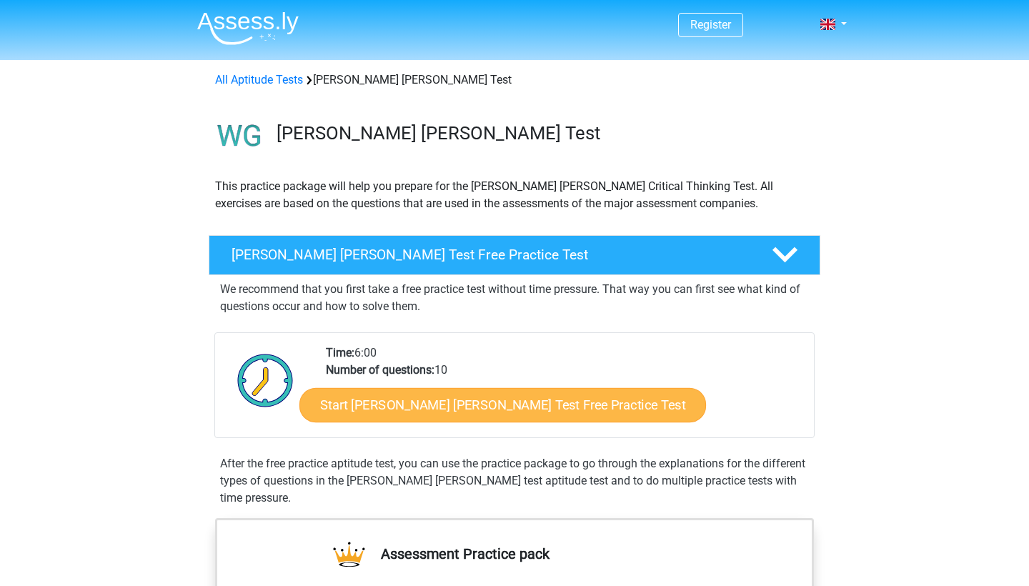
click at [534, 409] on link "Start Watson Glaser Test Free Practice Test" at bounding box center [502, 405] width 407 height 34
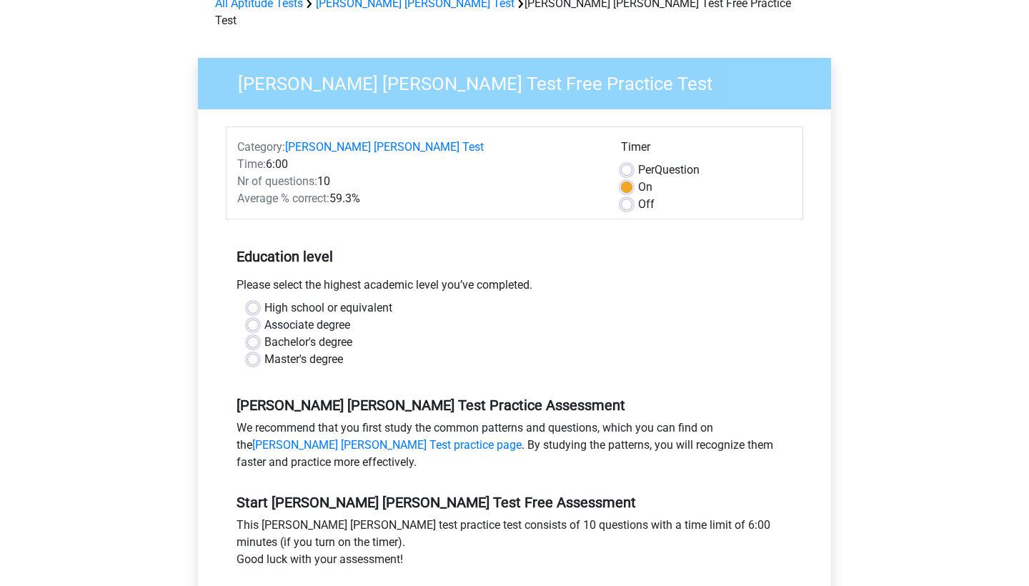
scroll to position [172, 0]
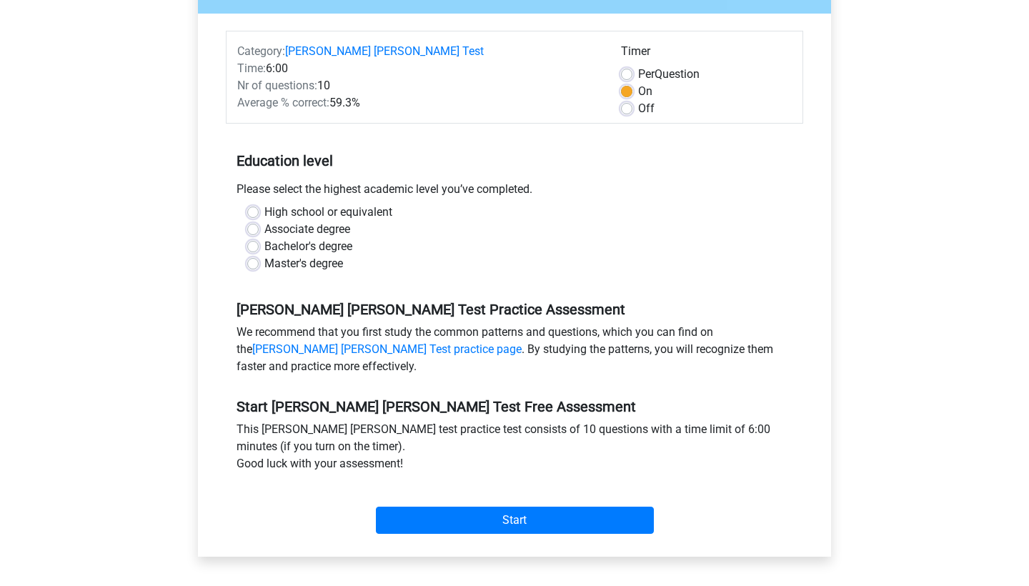
click at [339, 204] on label "High school or equivalent" at bounding box center [328, 212] width 128 height 17
click at [259, 204] on input "High school or equivalent" at bounding box center [252, 211] width 11 height 14
radio input "true"
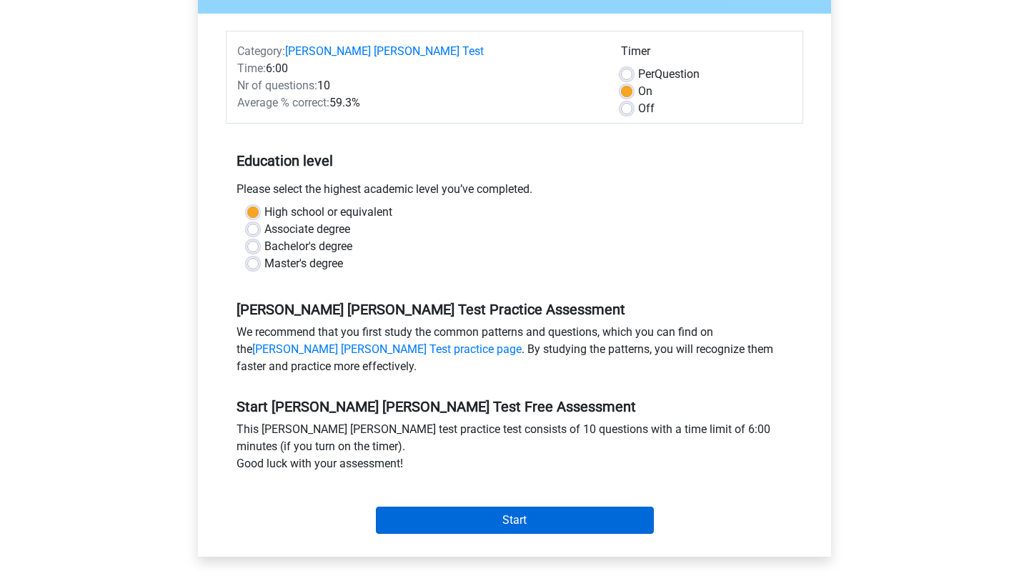
click at [451, 507] on input "Start" at bounding box center [515, 520] width 278 height 27
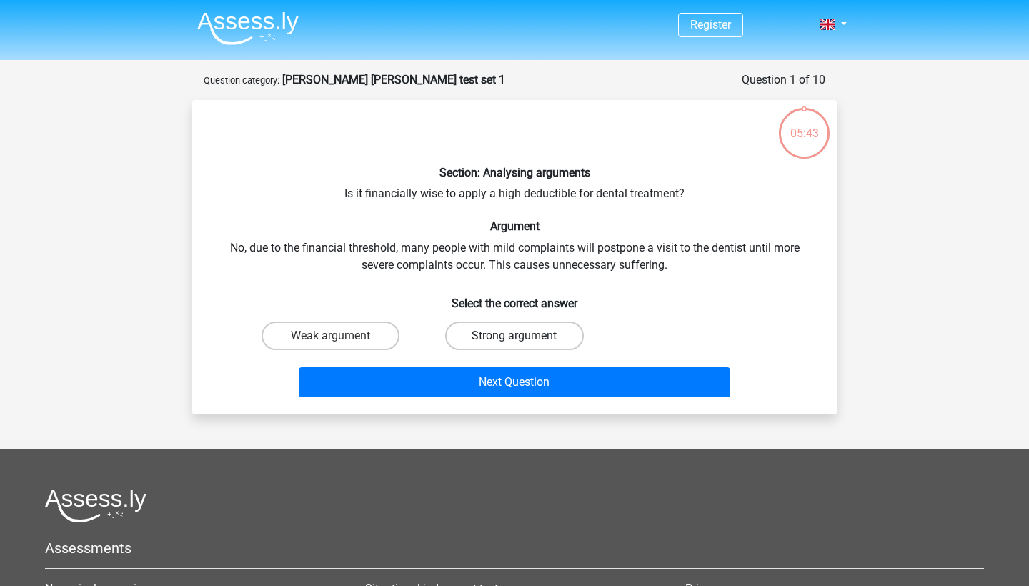
click at [504, 341] on label "Strong argument" at bounding box center [514, 336] width 138 height 29
click at [515, 341] on input "Strong argument" at bounding box center [519, 340] width 9 height 9
radio input "true"
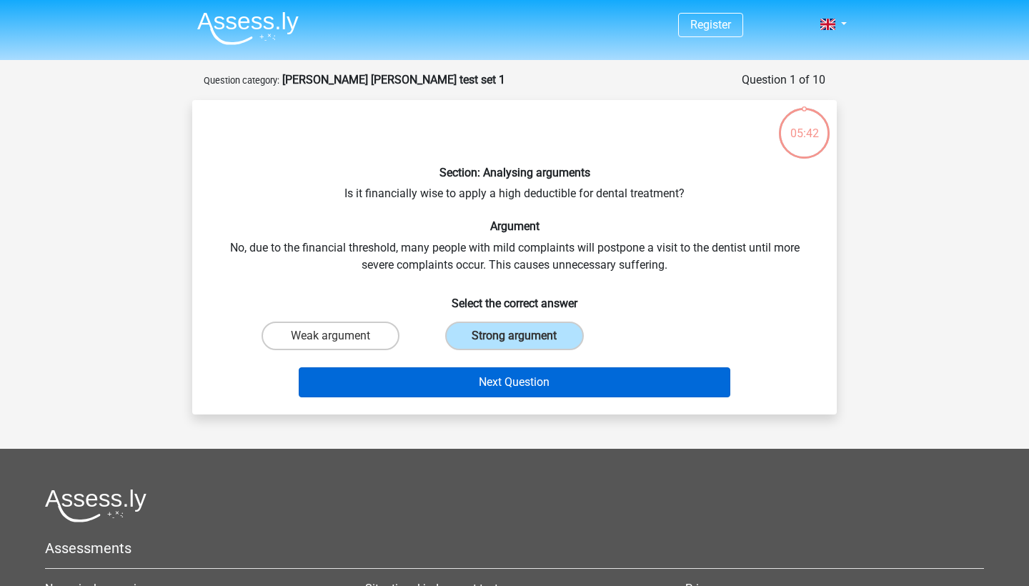
click at [499, 384] on button "Next Question" at bounding box center [515, 382] width 432 height 30
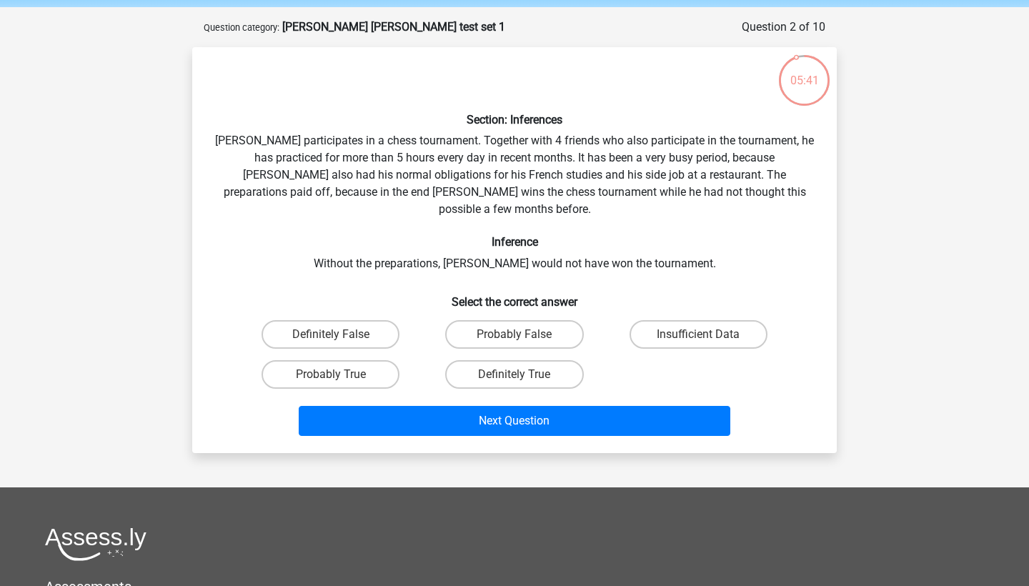
scroll to position [47, 0]
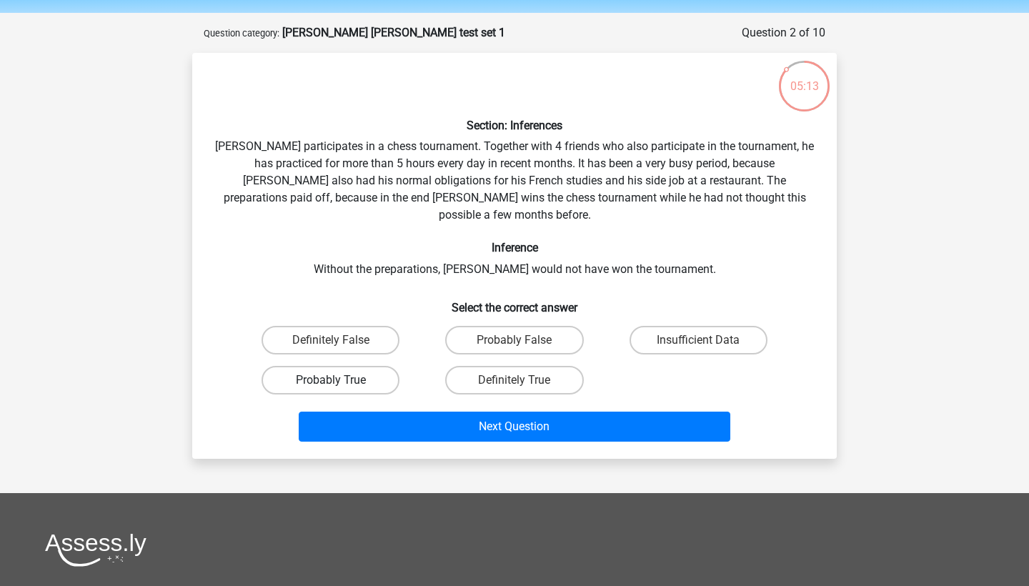
click at [357, 366] on label "Probably True" at bounding box center [331, 380] width 138 height 29
click at [340, 380] on input "Probably True" at bounding box center [335, 384] width 9 height 9
radio input "true"
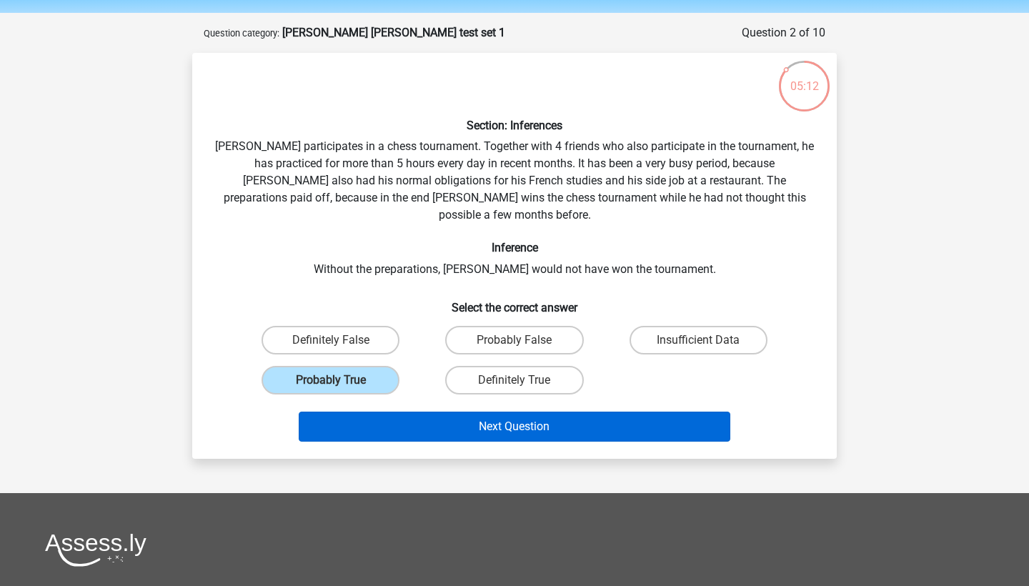
click at [475, 413] on button "Next Question" at bounding box center [515, 427] width 432 height 30
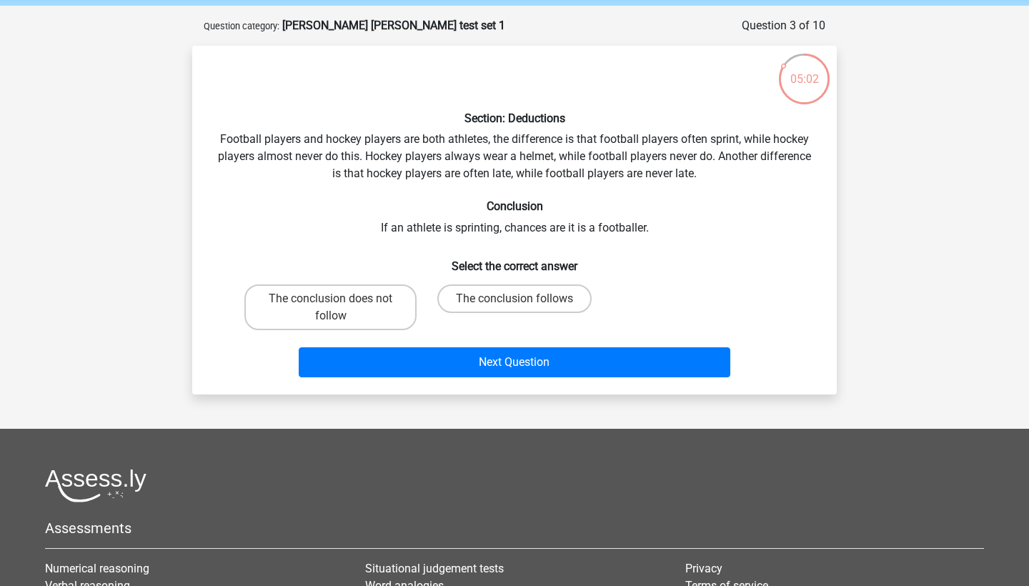
scroll to position [55, 0]
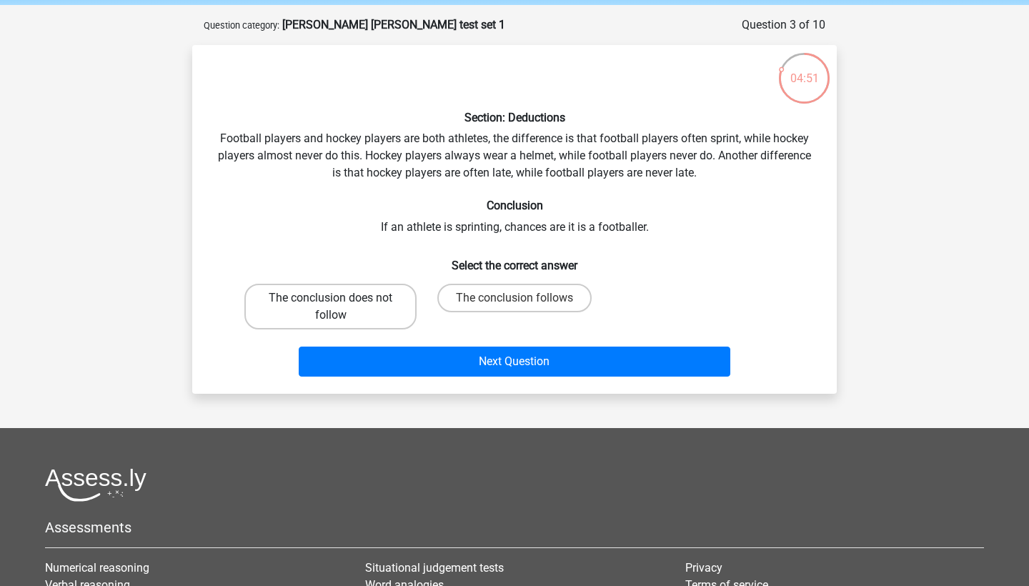
click at [368, 314] on label "The conclusion does not follow" at bounding box center [330, 307] width 172 height 46
click at [340, 307] on input "The conclusion does not follow" at bounding box center [335, 302] width 9 height 9
radio input "true"
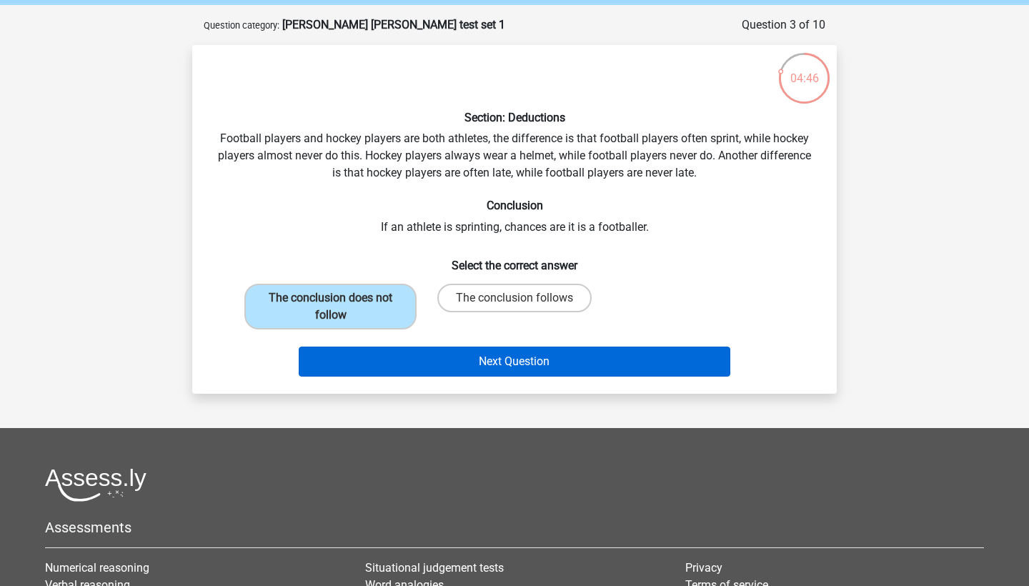
click at [627, 361] on button "Next Question" at bounding box center [515, 362] width 432 height 30
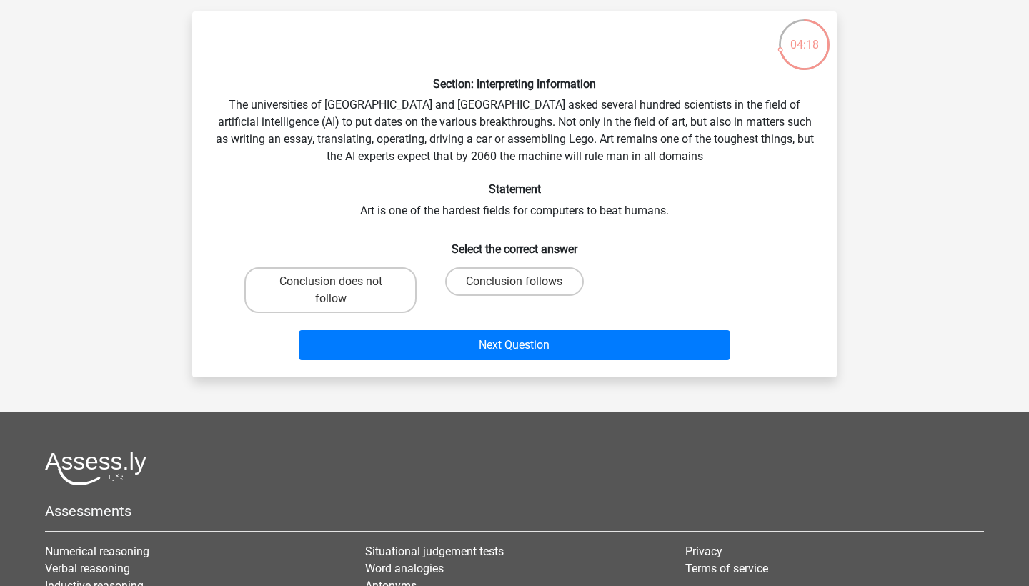
scroll to position [94, 0]
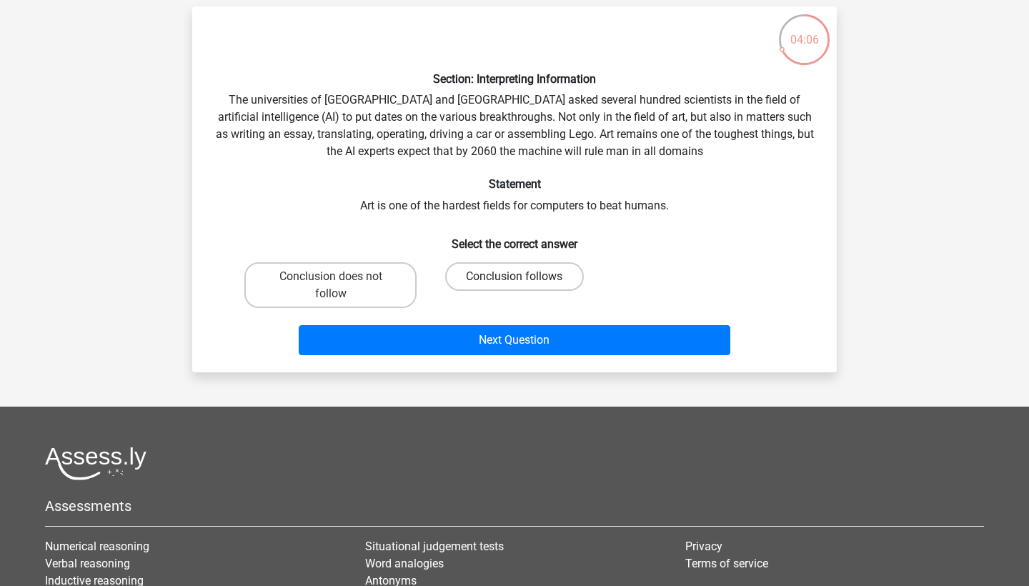
click at [475, 282] on label "Conclusion follows" at bounding box center [514, 276] width 138 height 29
click at [515, 282] on input "Conclusion follows" at bounding box center [519, 281] width 9 height 9
radio input "true"
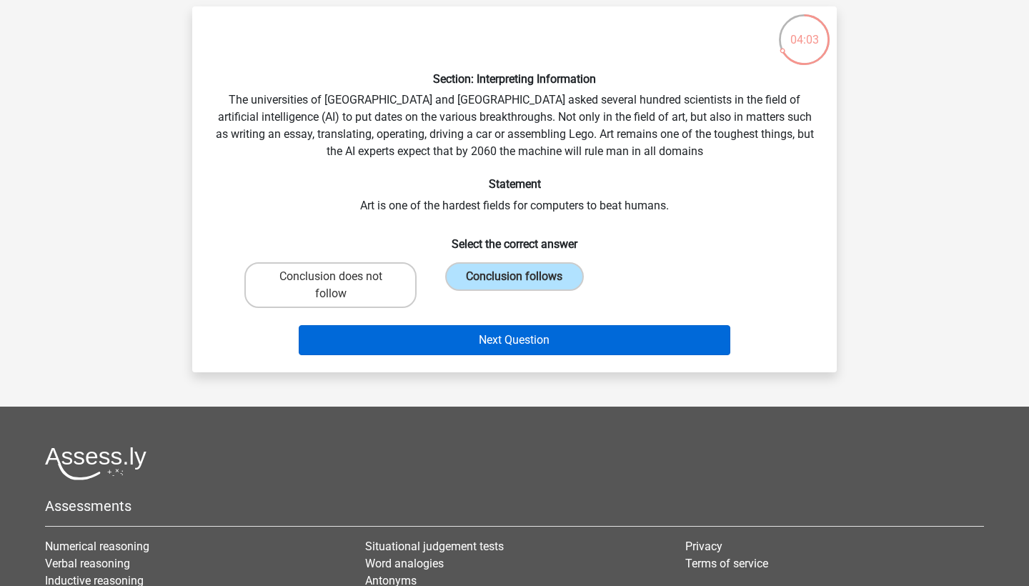
click at [502, 341] on button "Next Question" at bounding box center [515, 340] width 432 height 30
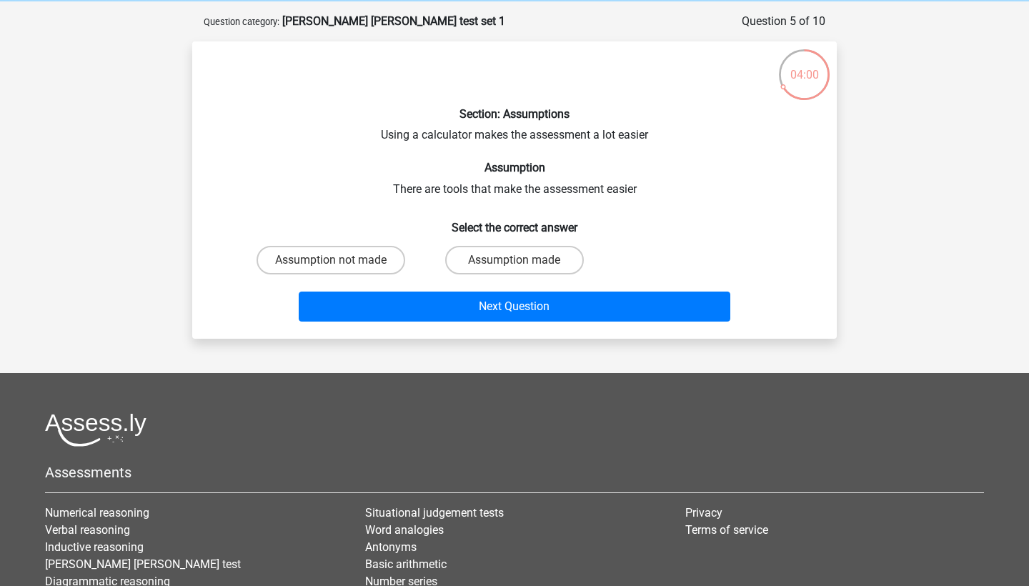
scroll to position [59, 0]
click at [366, 264] on label "Assumption not made" at bounding box center [331, 260] width 149 height 29
click at [340, 264] on input "Assumption not made" at bounding box center [335, 264] width 9 height 9
radio input "true"
click at [458, 262] on label "Assumption made" at bounding box center [514, 260] width 138 height 29
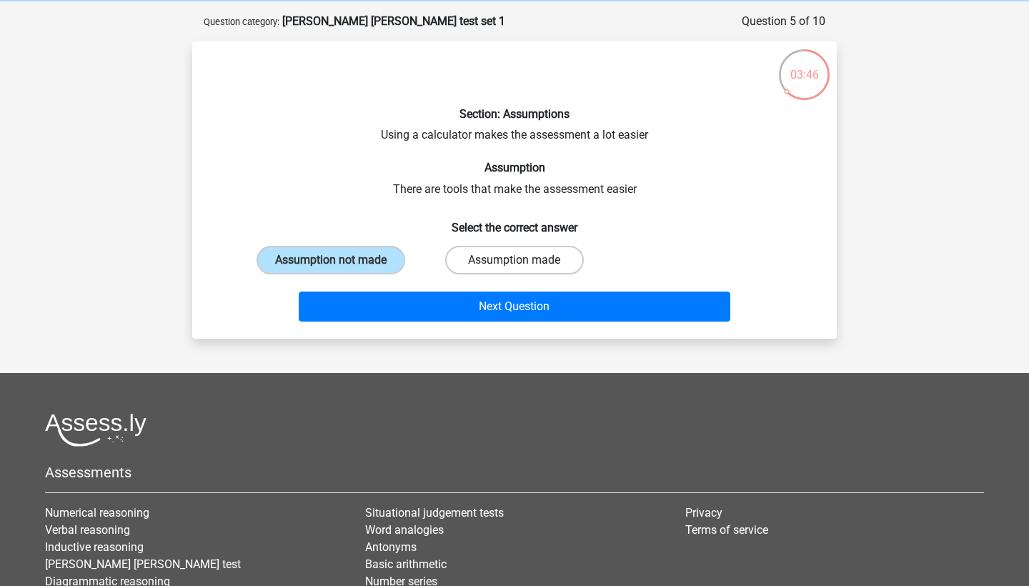
click at [515, 262] on input "Assumption made" at bounding box center [519, 264] width 9 height 9
radio input "true"
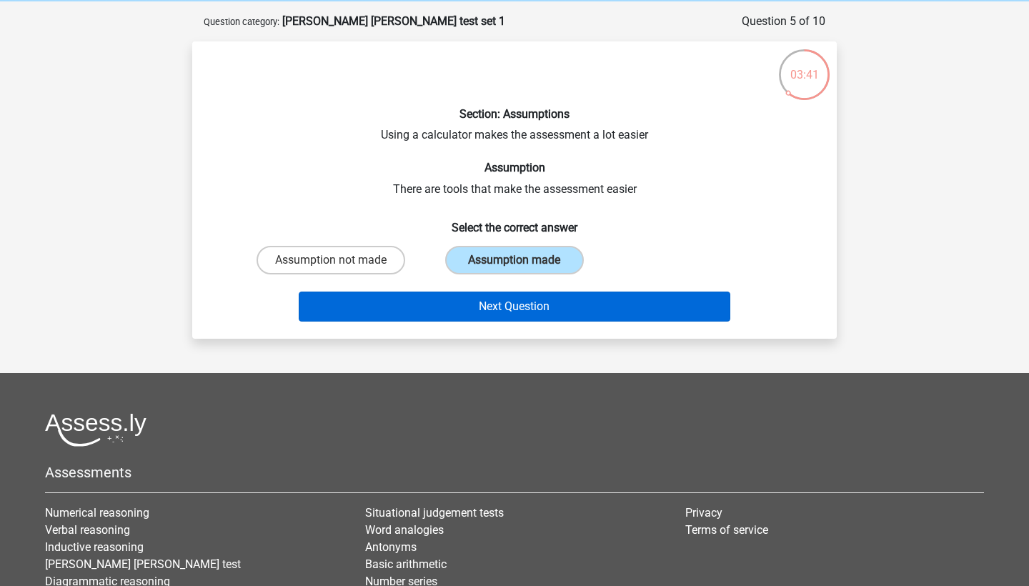
click at [512, 307] on button "Next Question" at bounding box center [515, 307] width 432 height 30
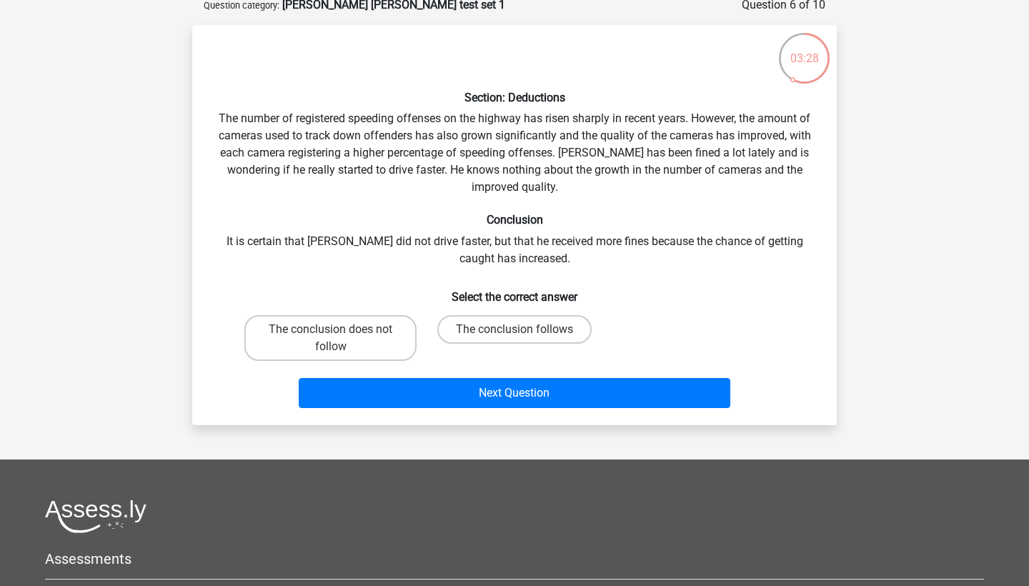
scroll to position [79, 0]
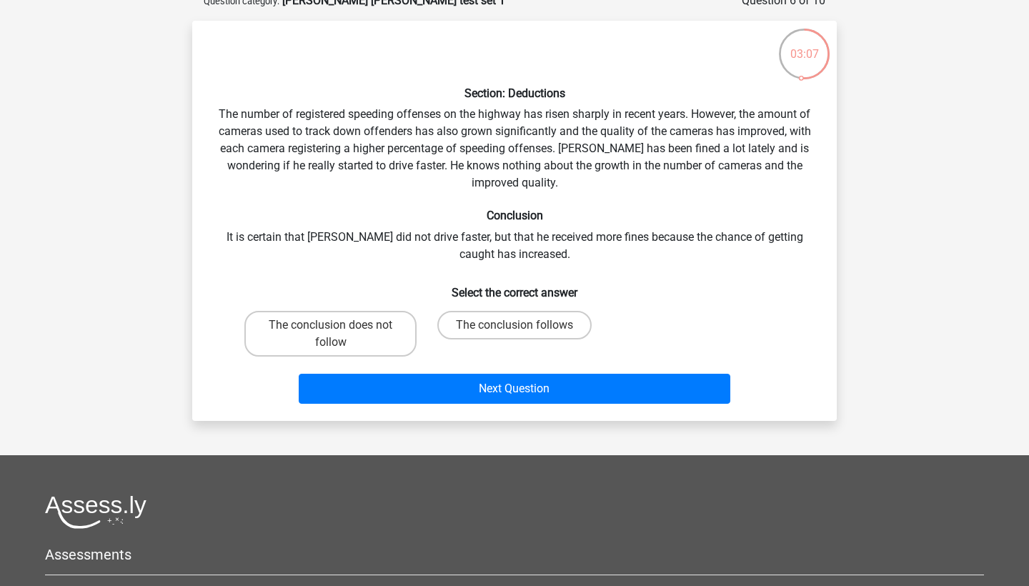
click at [375, 299] on div "Section: Deductions The number of registered speeding offenses on the highway h…" at bounding box center [514, 220] width 633 height 377
click at [372, 315] on label "The conclusion does not follow" at bounding box center [330, 334] width 172 height 46
click at [340, 325] on input "The conclusion does not follow" at bounding box center [335, 329] width 9 height 9
radio input "true"
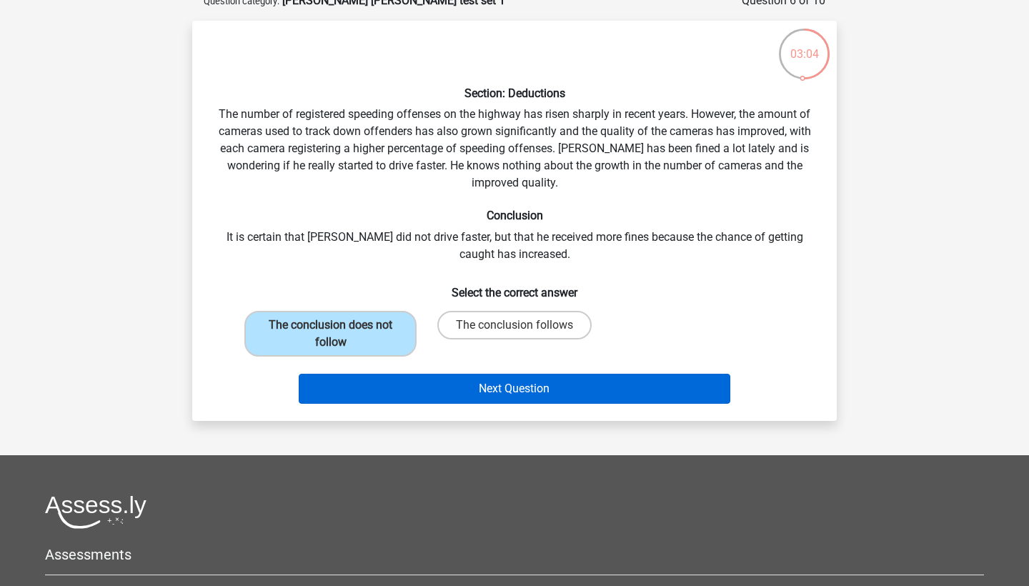
click at [474, 392] on button "Next Question" at bounding box center [515, 389] width 432 height 30
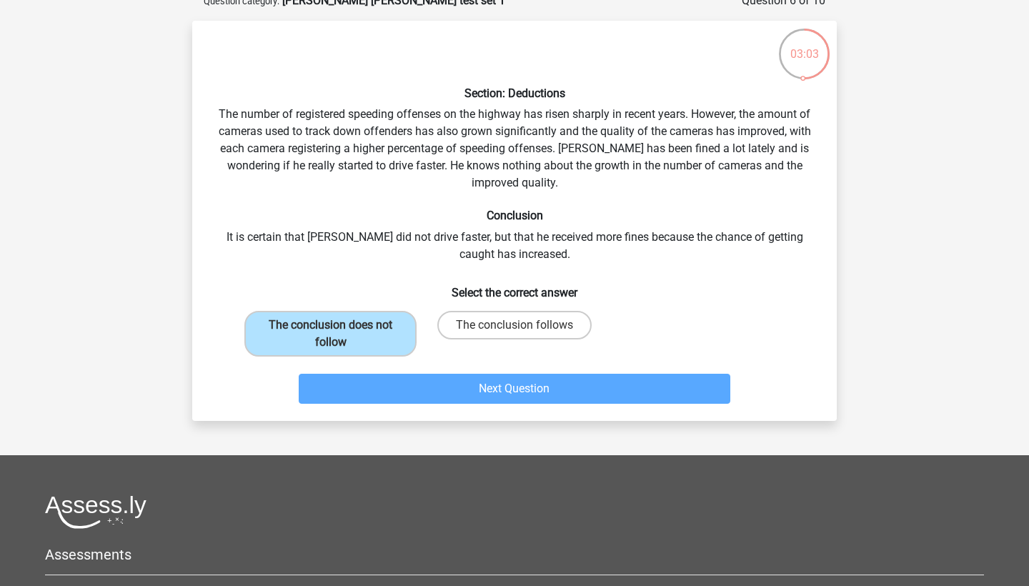
scroll to position [71, 0]
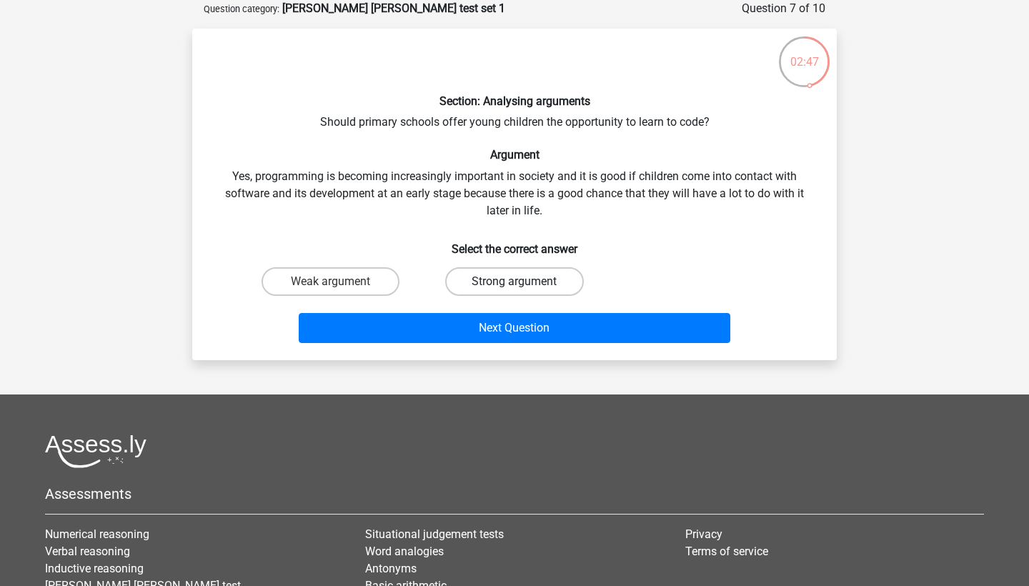
click at [515, 280] on label "Strong argument" at bounding box center [514, 281] width 138 height 29
click at [515, 282] on input "Strong argument" at bounding box center [519, 286] width 9 height 9
radio input "true"
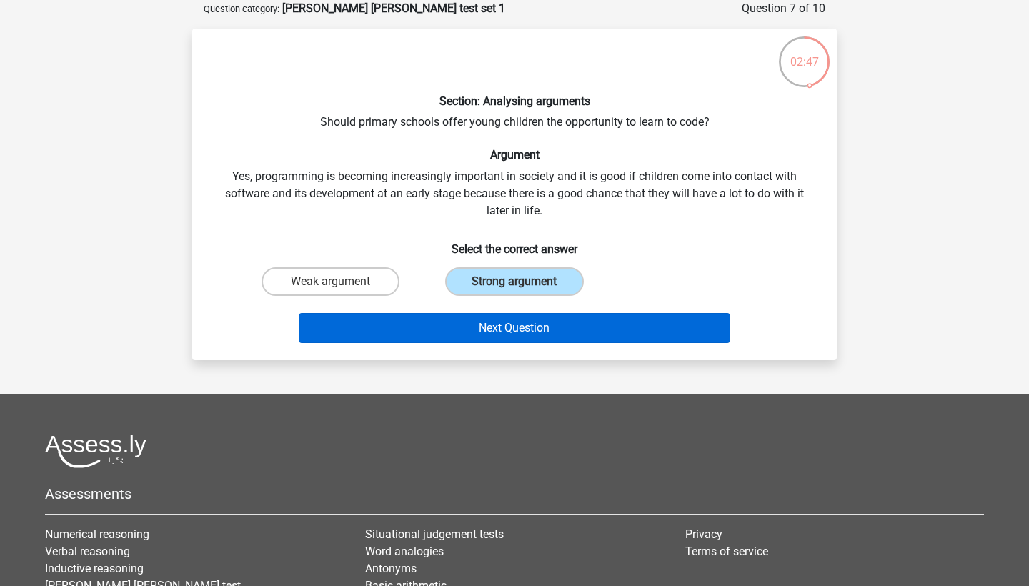
click at [488, 342] on button "Next Question" at bounding box center [515, 328] width 432 height 30
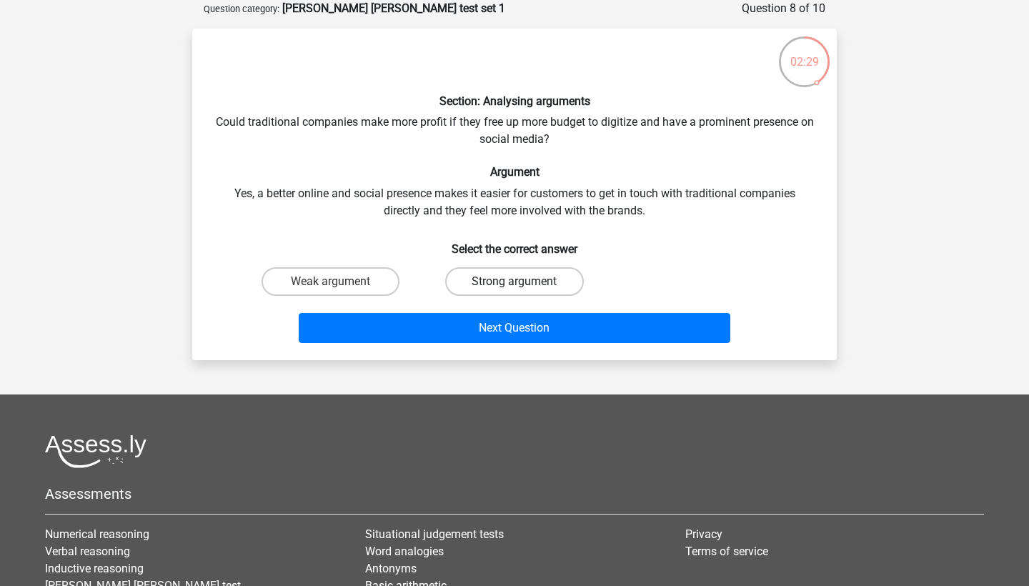
click at [558, 269] on label "Strong argument" at bounding box center [514, 281] width 138 height 29
click at [524, 282] on input "Strong argument" at bounding box center [519, 286] width 9 height 9
radio input "true"
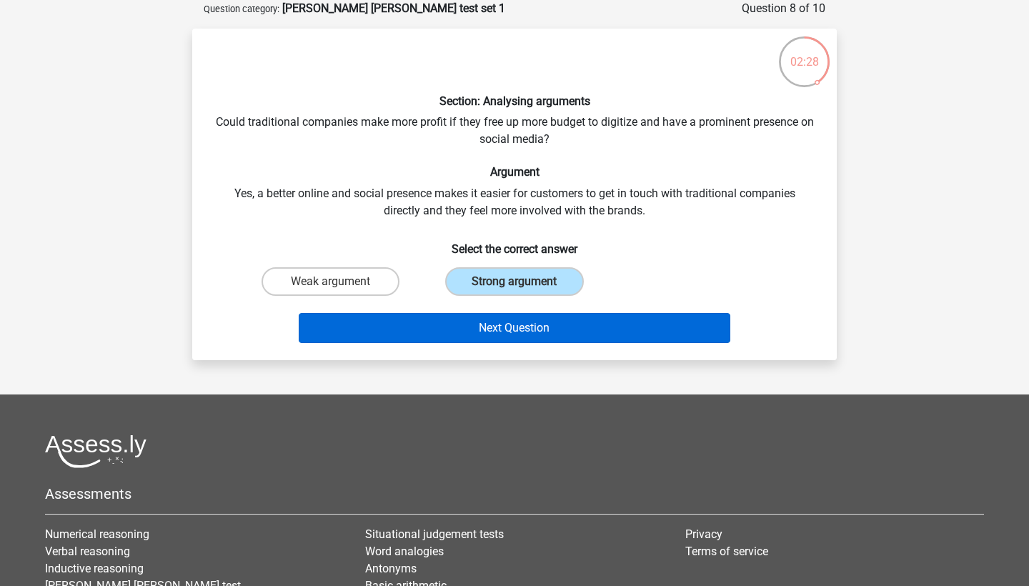
click at [549, 314] on button "Next Question" at bounding box center [515, 328] width 432 height 30
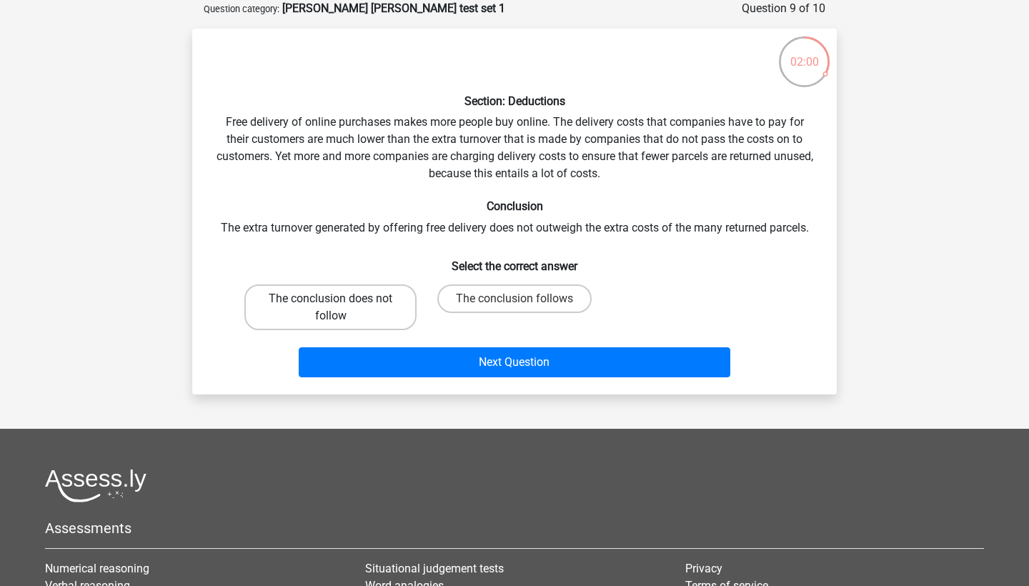
click at [402, 303] on label "The conclusion does not follow" at bounding box center [330, 307] width 172 height 46
click at [340, 303] on input "The conclusion does not follow" at bounding box center [335, 303] width 9 height 9
radio input "true"
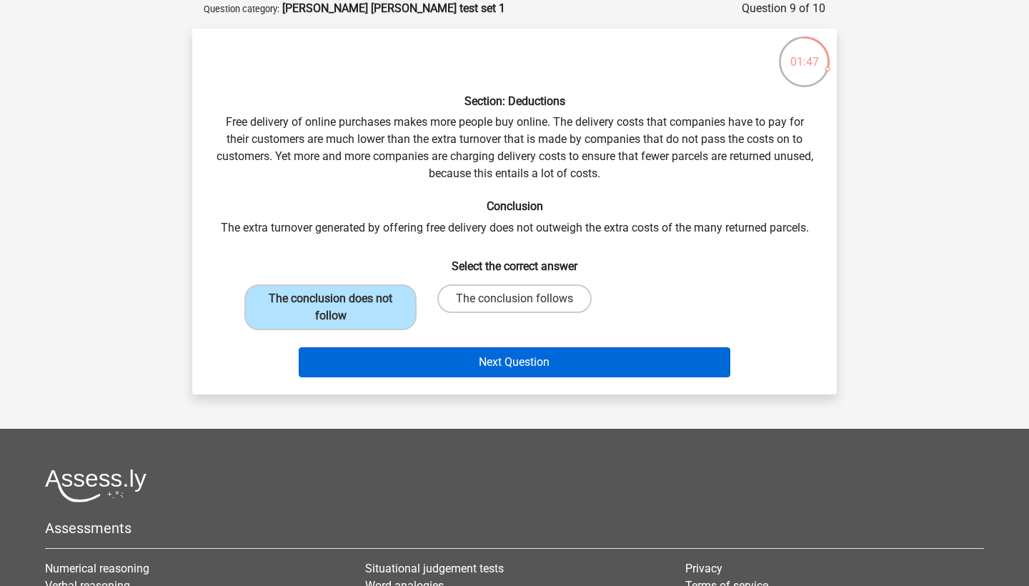
click at [537, 353] on button "Next Question" at bounding box center [515, 362] width 432 height 30
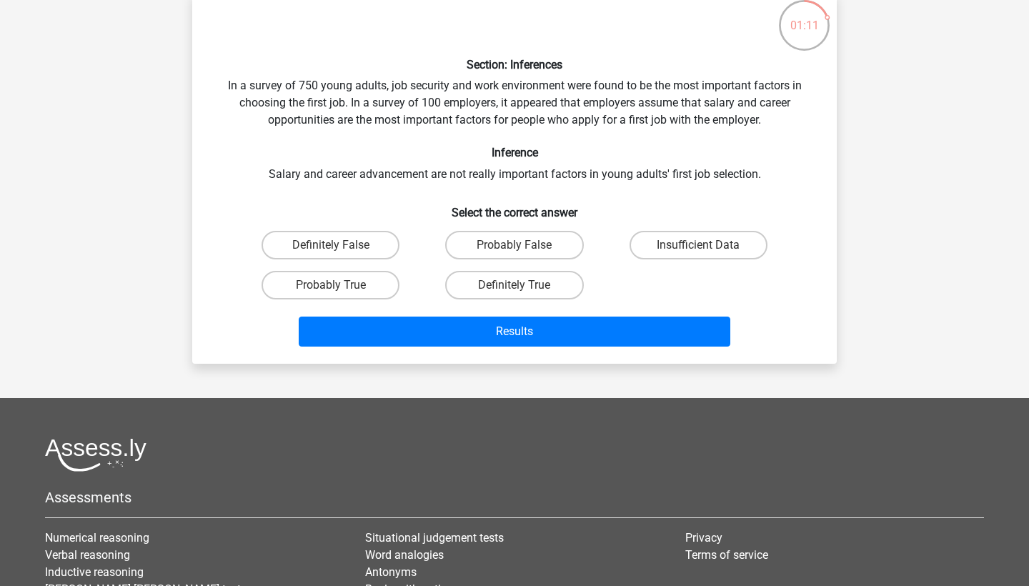
scroll to position [101, 0]
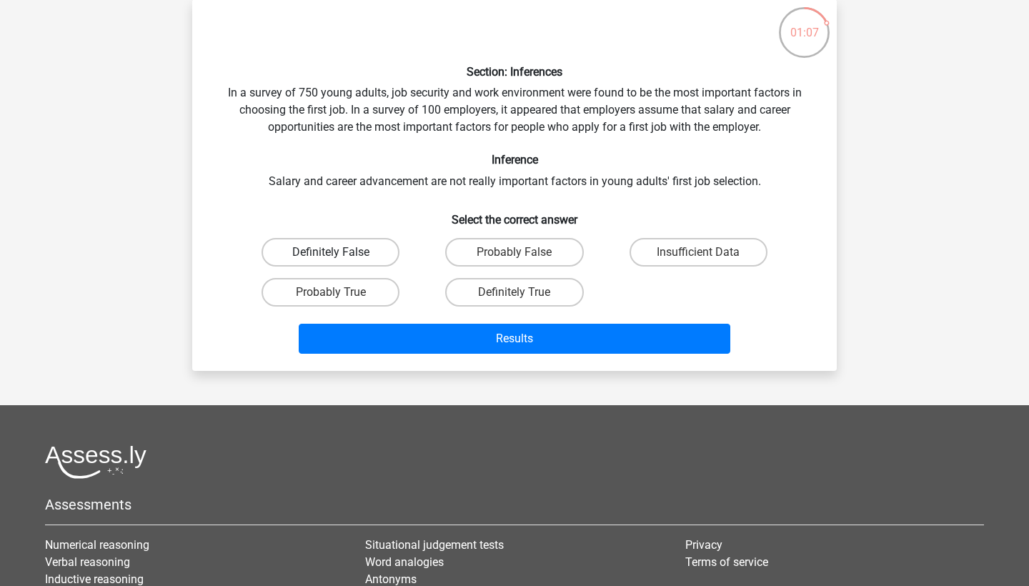
click at [381, 248] on label "Definitely False" at bounding box center [331, 252] width 138 height 29
click at [340, 252] on input "Definitely False" at bounding box center [335, 256] width 9 height 9
radio input "true"
click at [499, 244] on label "Probably False" at bounding box center [514, 252] width 138 height 29
click at [515, 252] on input "Probably False" at bounding box center [519, 256] width 9 height 9
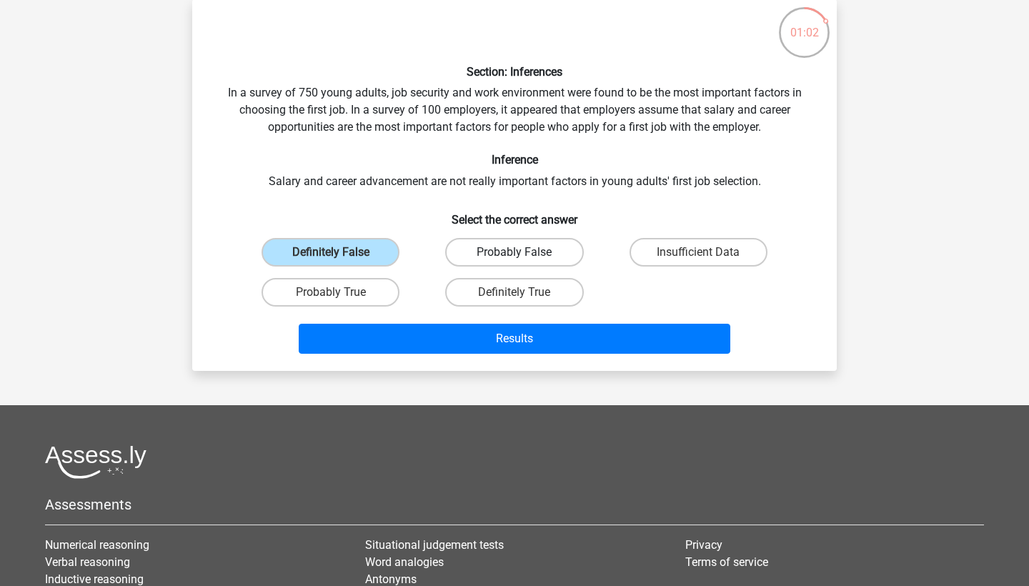
radio input "true"
click at [650, 239] on label "Insufficient Data" at bounding box center [699, 252] width 138 height 29
click at [698, 252] on input "Insufficient Data" at bounding box center [702, 256] width 9 height 9
radio input "true"
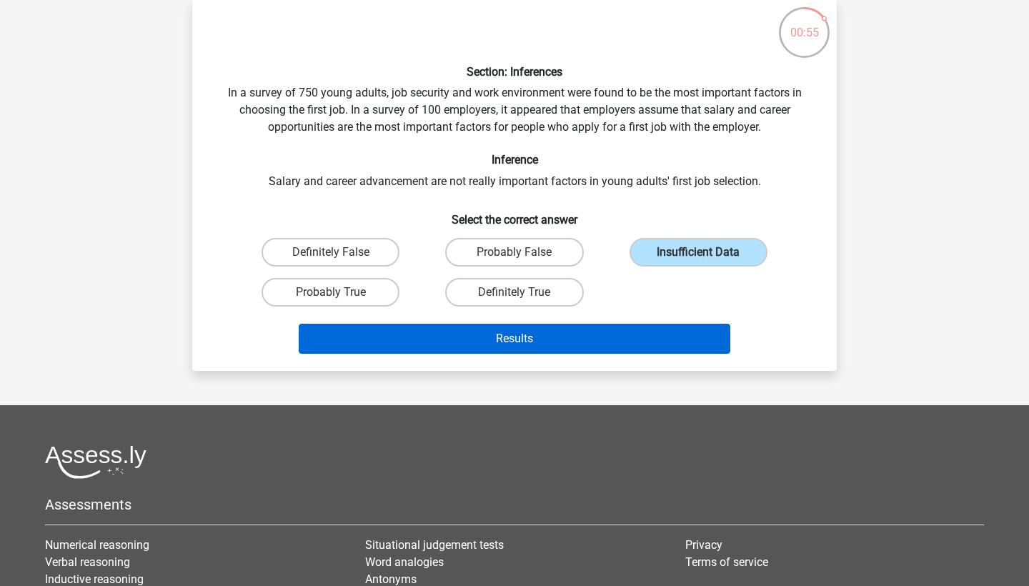
click at [575, 344] on button "Results" at bounding box center [515, 339] width 432 height 30
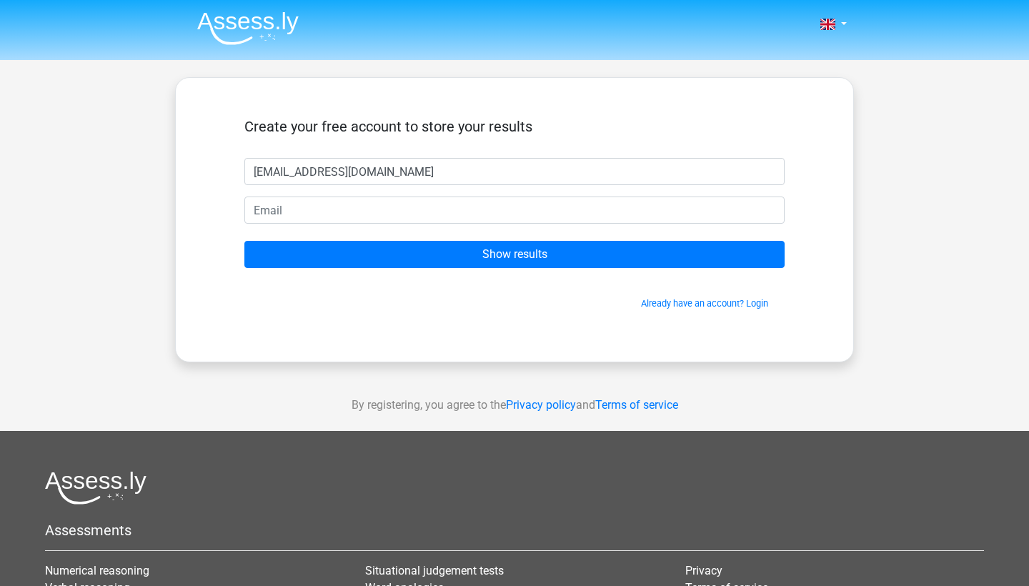
type input "[EMAIL_ADDRESS][DOMAIN_NAME]"
click at [518, 227] on form "Create your free account to store your results ionebanks1@gmail.com Show result…" at bounding box center [514, 214] width 540 height 192
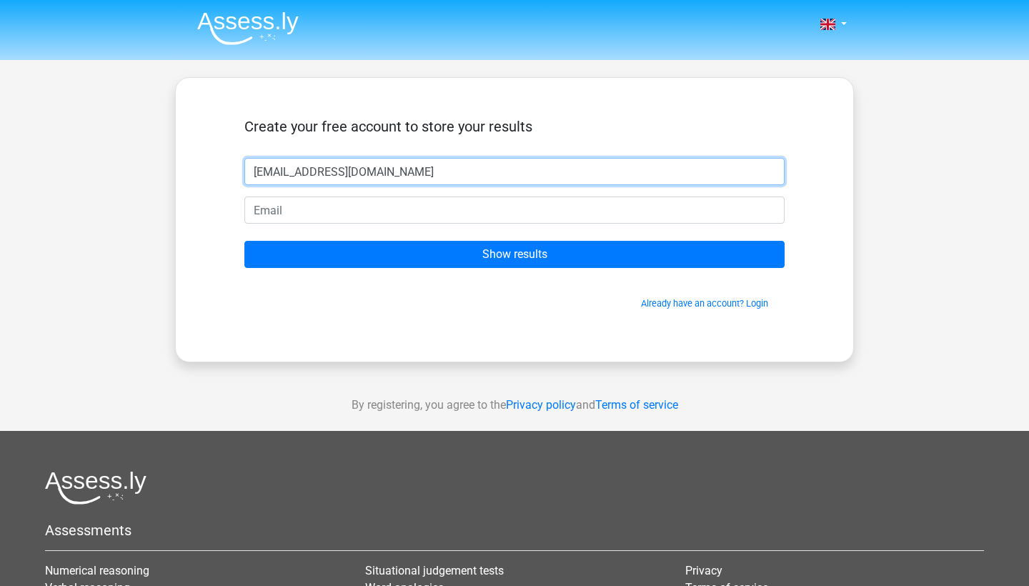
drag, startPoint x: 442, startPoint y: 179, endPoint x: 233, endPoint y: 179, distance: 208.7
click at [233, 179] on div "Create your free account to store your results ionebanks1@gmail.com Show result…" at bounding box center [514, 219] width 609 height 215
drag, startPoint x: 252, startPoint y: 167, endPoint x: 427, endPoint y: 167, distance: 174.4
click at [427, 167] on input "[EMAIL_ADDRESS][DOMAIN_NAME]" at bounding box center [514, 171] width 540 height 27
type input "o"
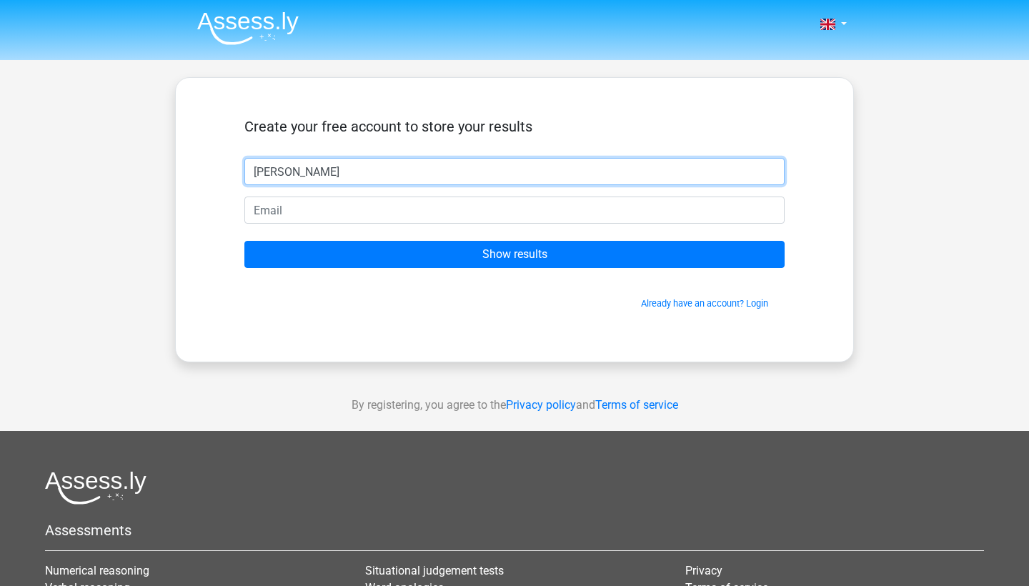
type input "[PERSON_NAME]"
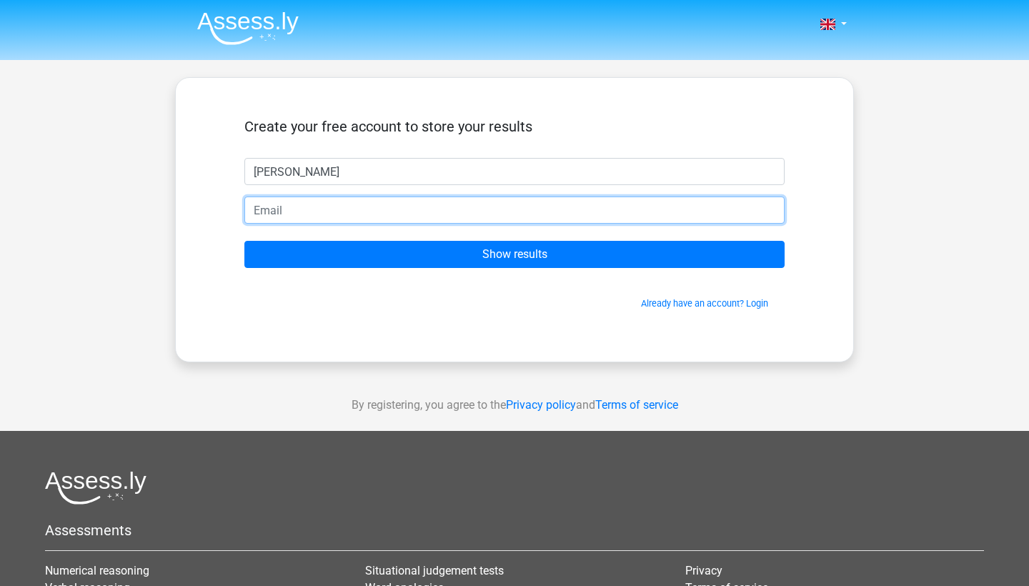
paste input "[EMAIL_ADDRESS][DOMAIN_NAME]"
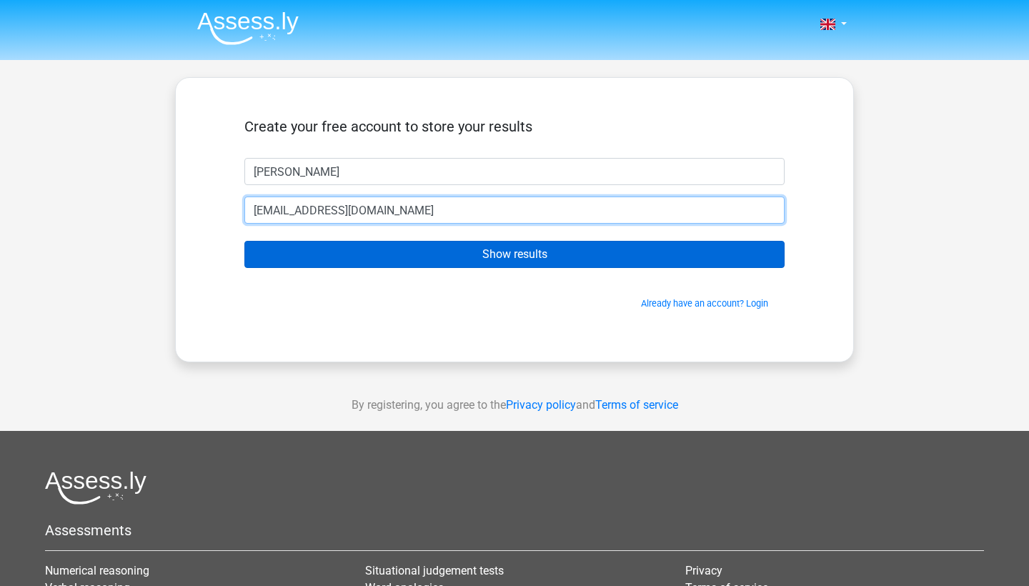
type input "[EMAIL_ADDRESS][DOMAIN_NAME]"
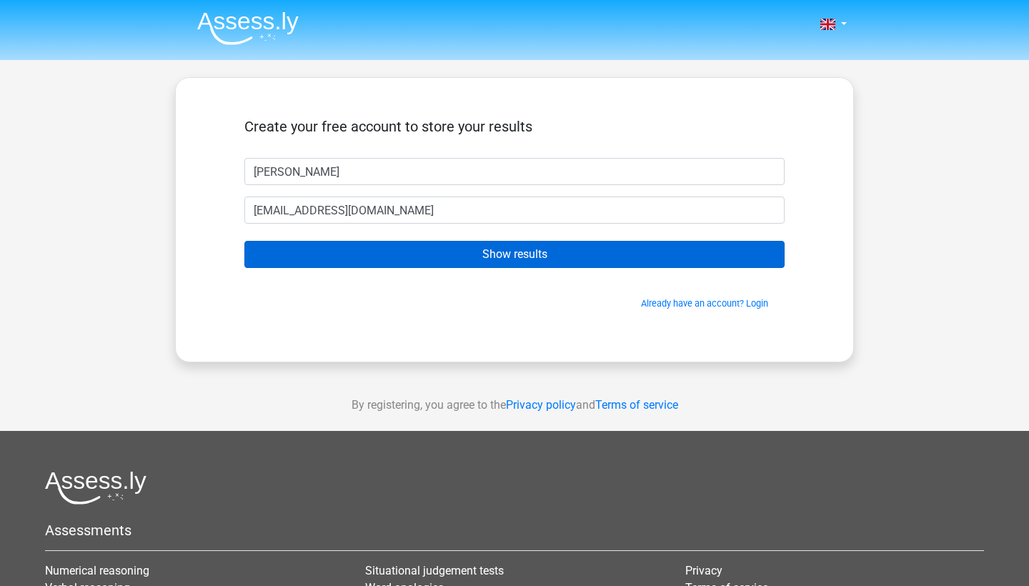
click at [542, 259] on input "Show results" at bounding box center [514, 254] width 540 height 27
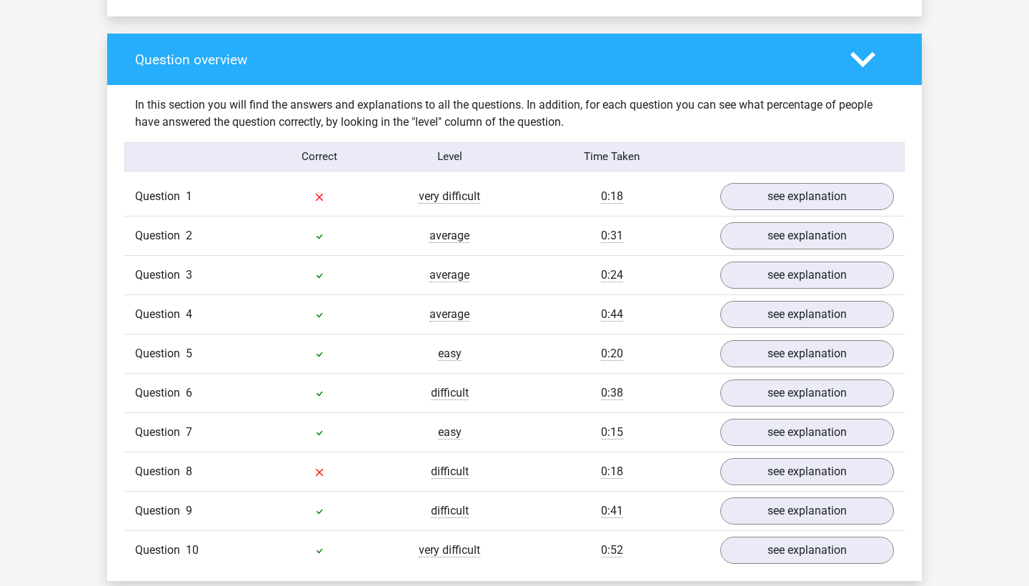
scroll to position [1081, 0]
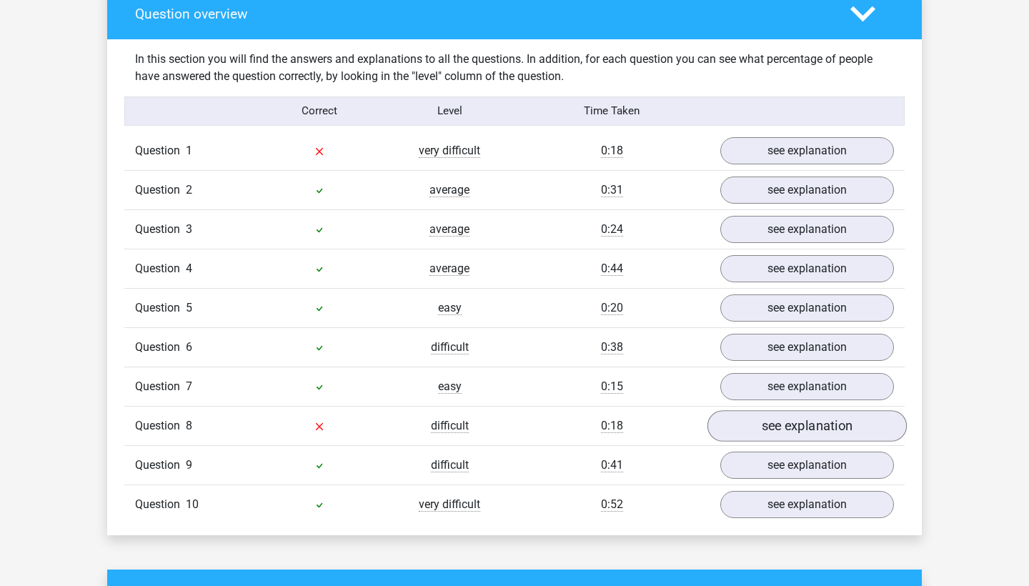
click at [763, 410] on link "see explanation" at bounding box center [807, 425] width 199 height 31
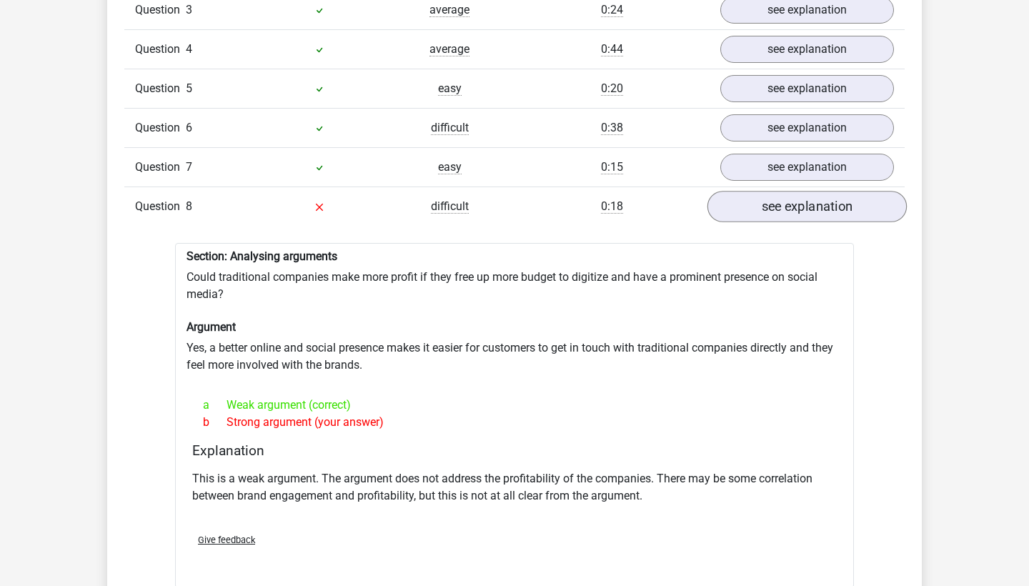
scroll to position [1314, 0]
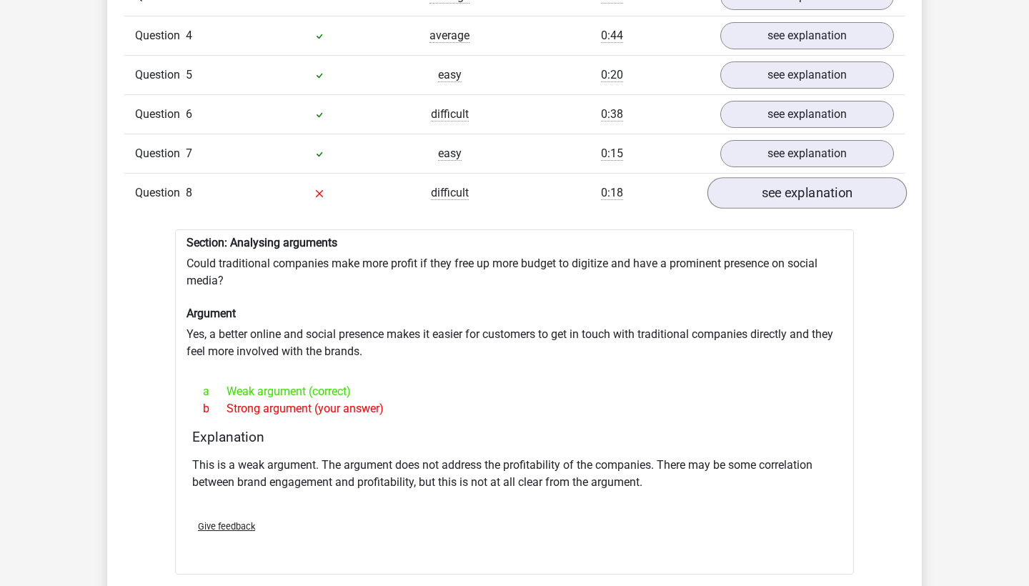
click at [748, 192] on link "see explanation" at bounding box center [807, 192] width 199 height 31
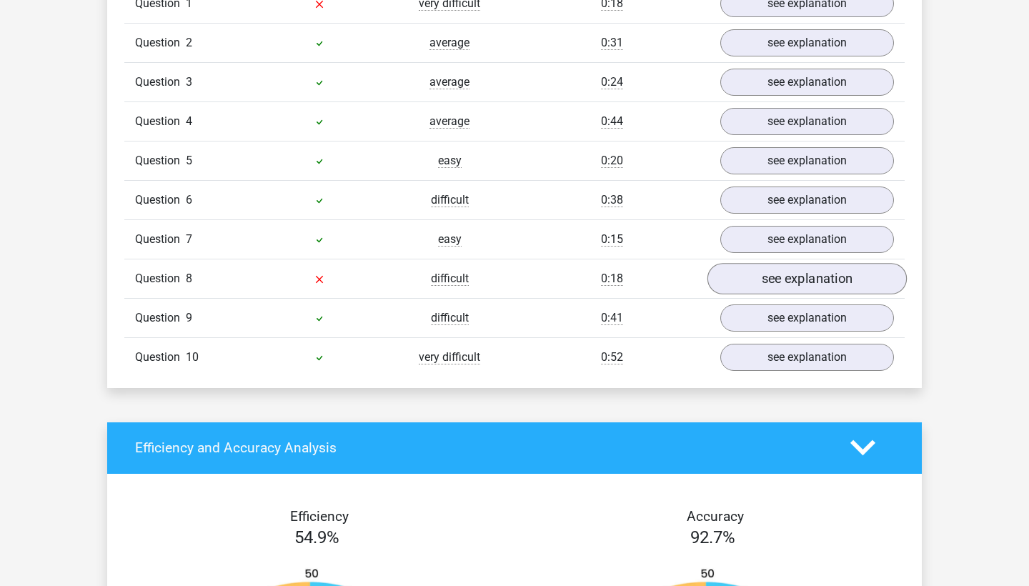
scroll to position [1008, 0]
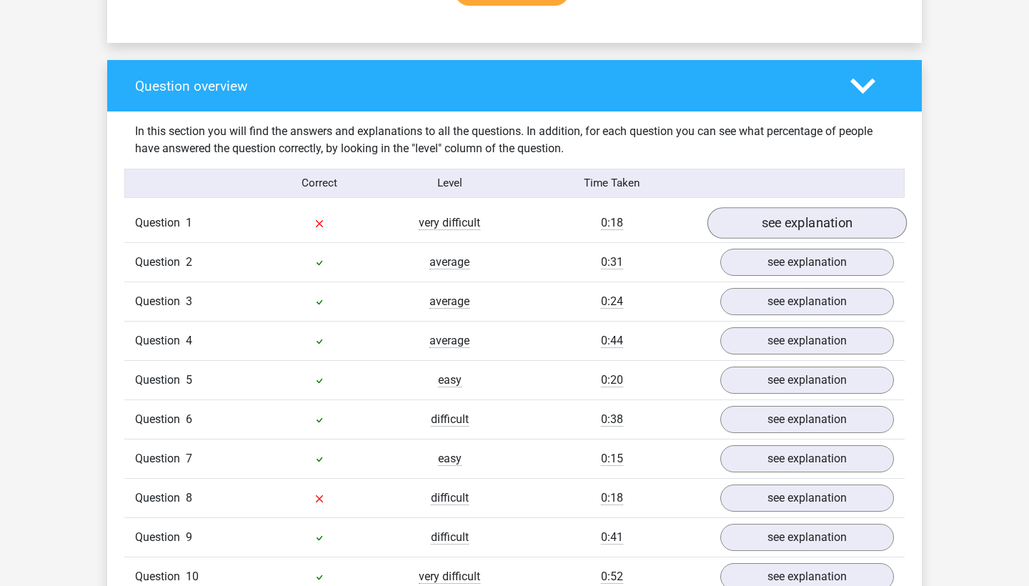
click at [760, 217] on link "see explanation" at bounding box center [807, 222] width 199 height 31
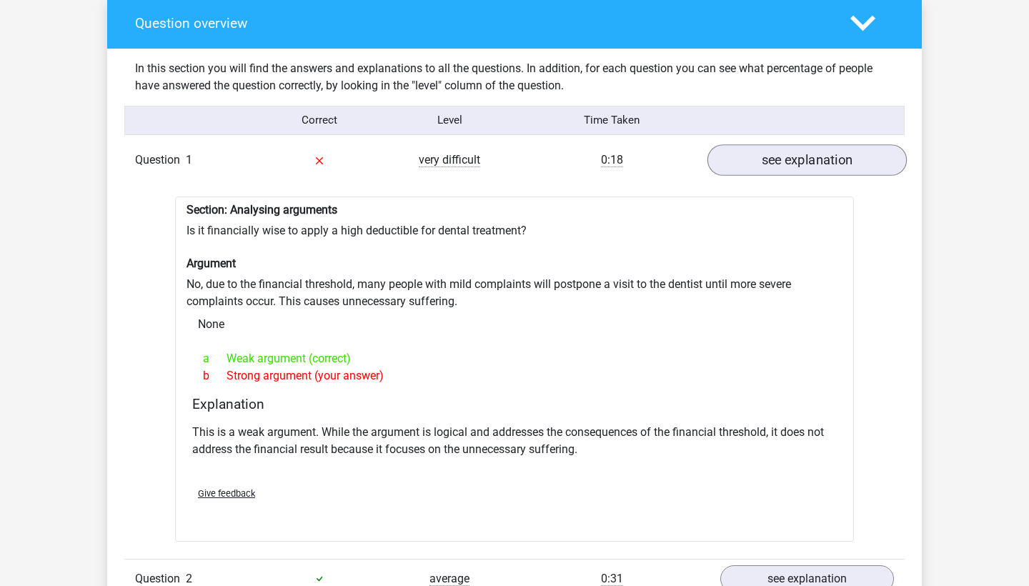
scroll to position [1072, 0]
click at [756, 144] on link "see explanation" at bounding box center [807, 159] width 199 height 31
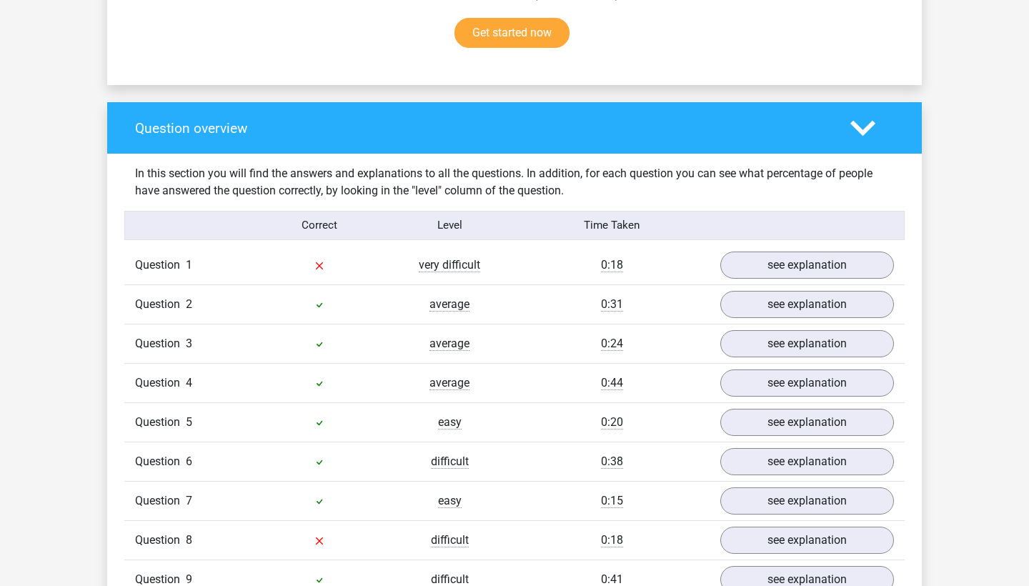
scroll to position [967, 0]
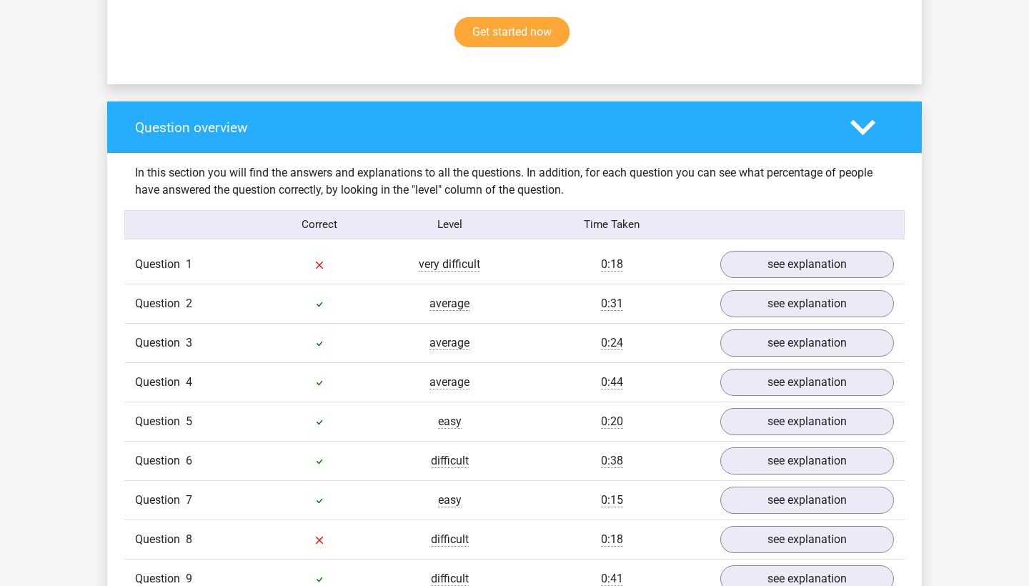
click at [878, 118] on div at bounding box center [872, 127] width 65 height 25
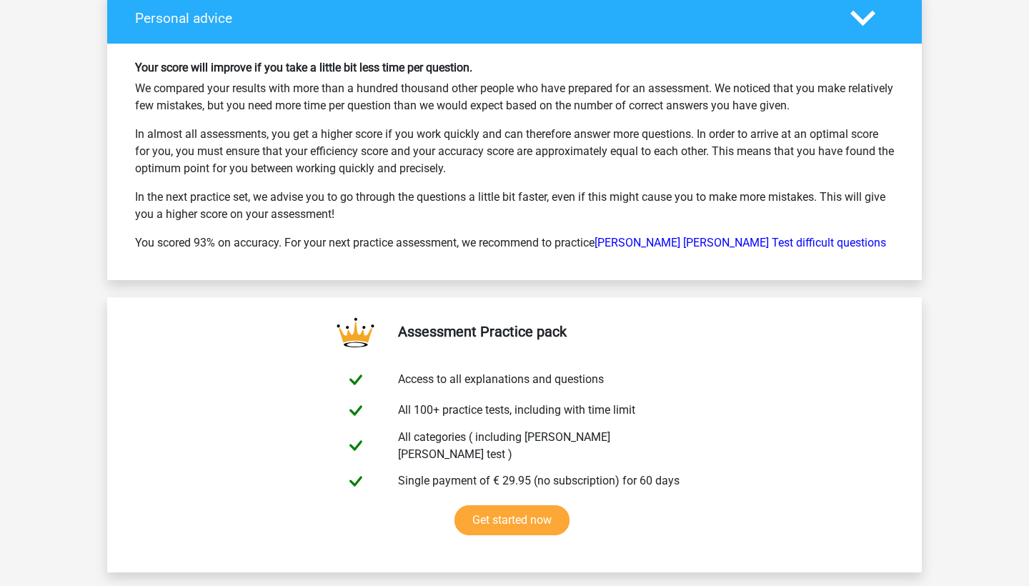
scroll to position [2139, 0]
click at [777, 235] on link "Watson Glaser Test difficult questions" at bounding box center [741, 242] width 292 height 14
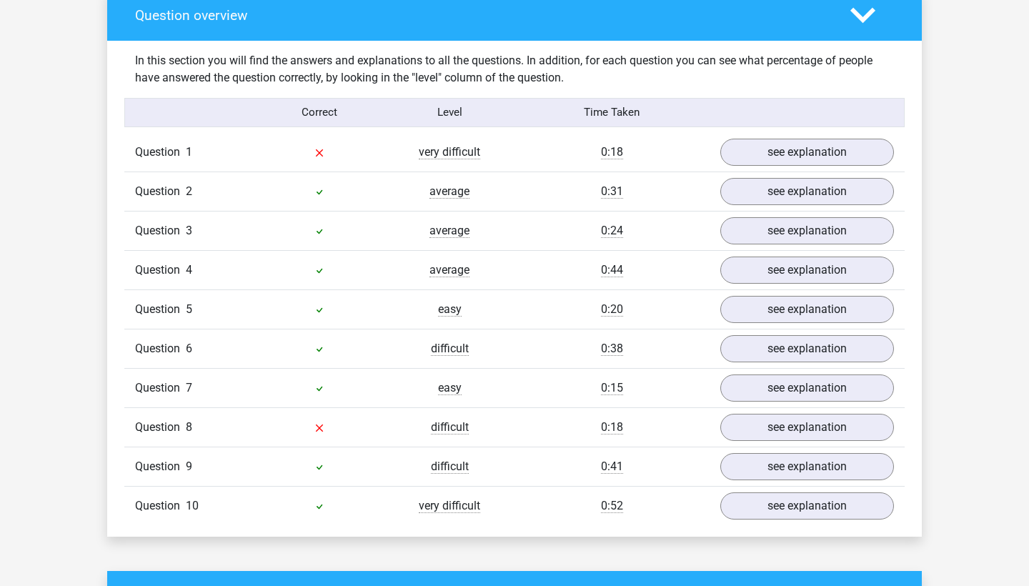
scroll to position [1080, 0]
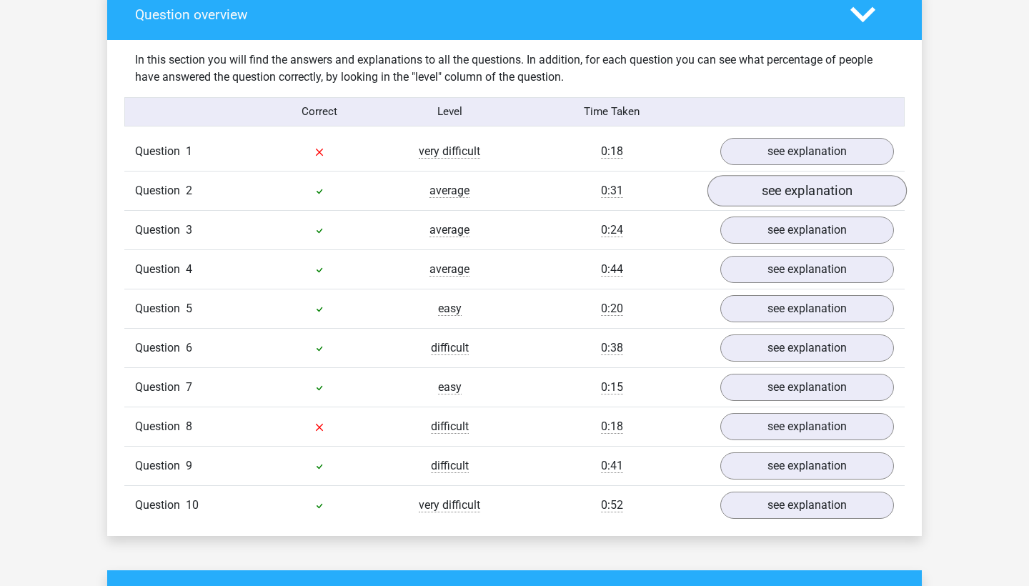
click at [763, 190] on link "see explanation" at bounding box center [807, 190] width 199 height 31
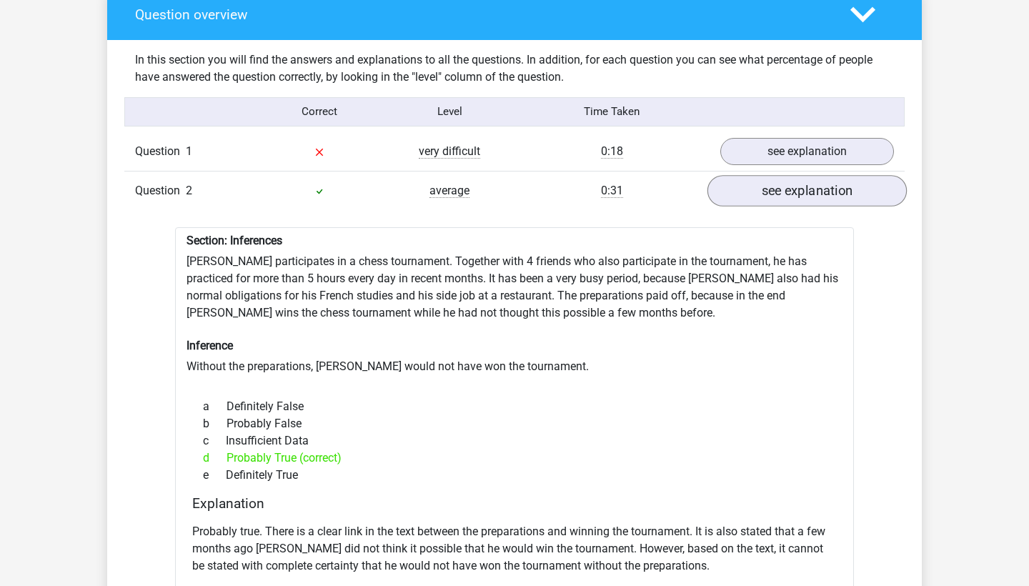
click at [763, 190] on link "see explanation" at bounding box center [807, 190] width 199 height 31
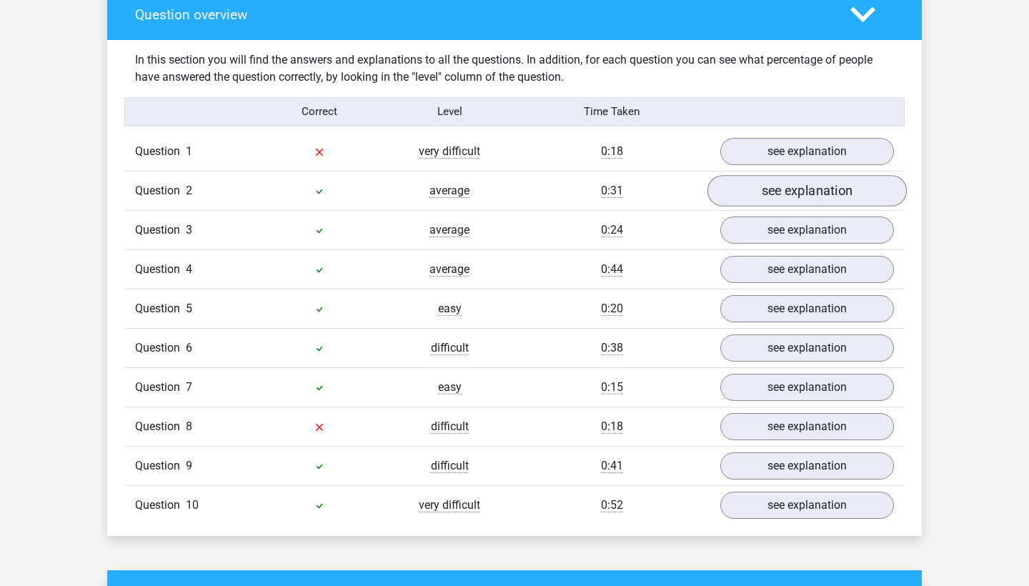
click at [762, 191] on link "see explanation" at bounding box center [807, 190] width 199 height 31
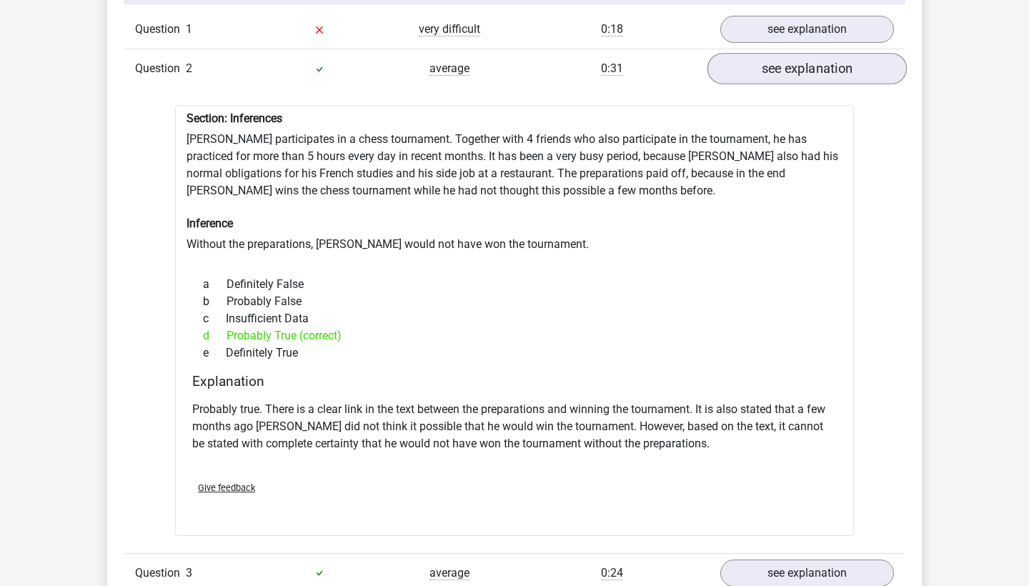
scroll to position [1213, 0]
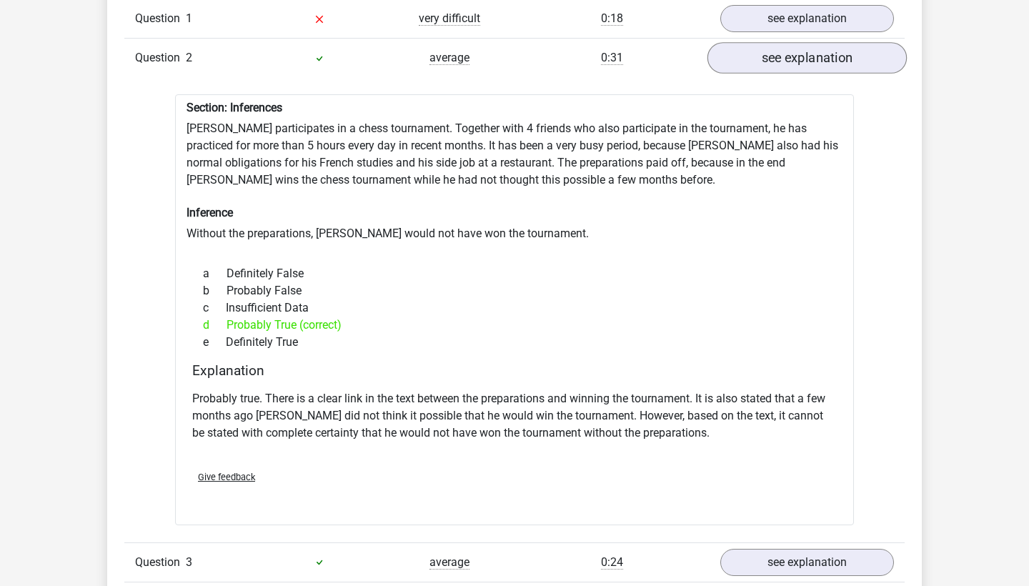
click at [750, 57] on link "see explanation" at bounding box center [807, 57] width 199 height 31
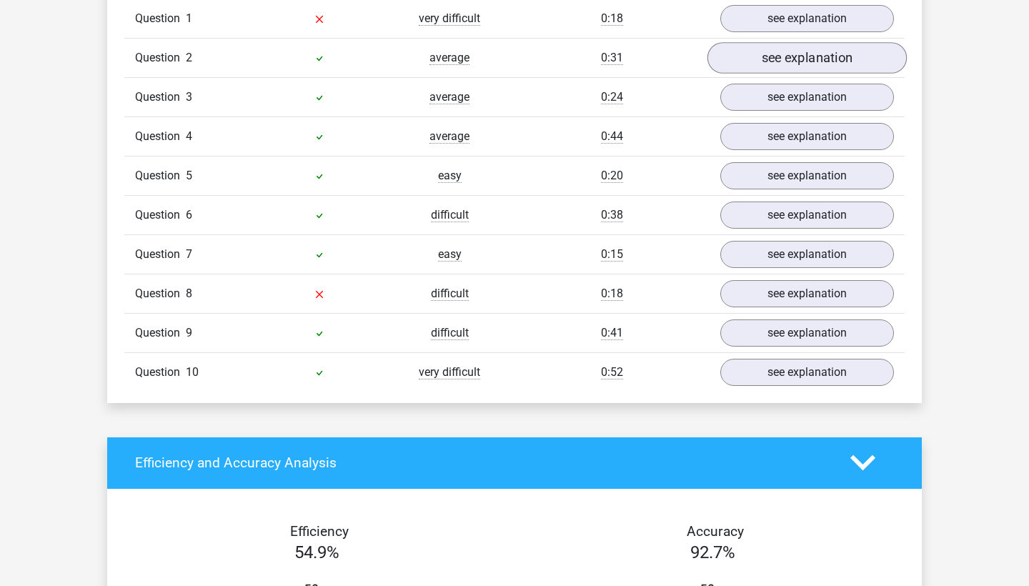
click at [783, 52] on link "see explanation" at bounding box center [807, 57] width 199 height 31
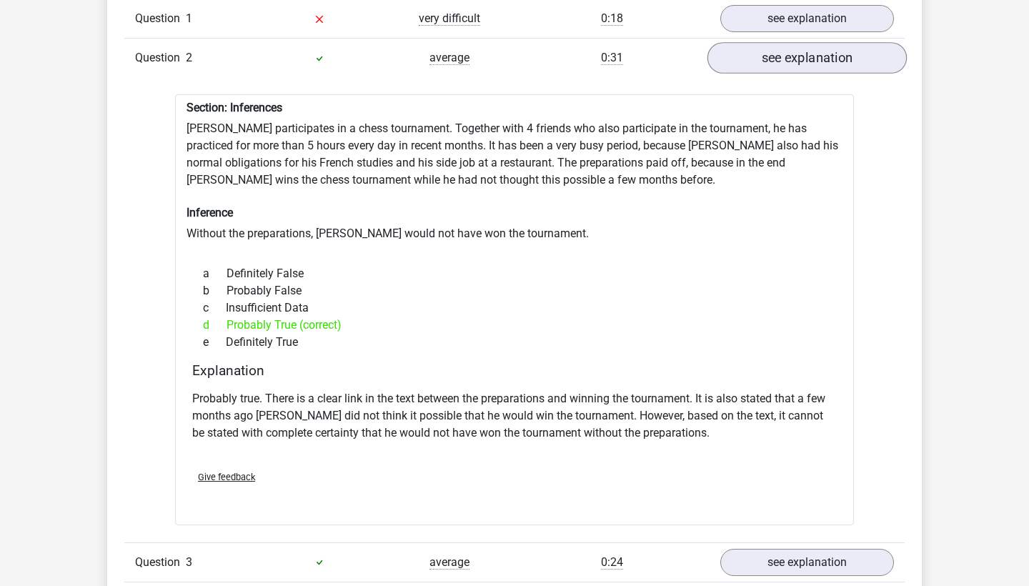
click at [783, 52] on link "see explanation" at bounding box center [807, 57] width 199 height 31
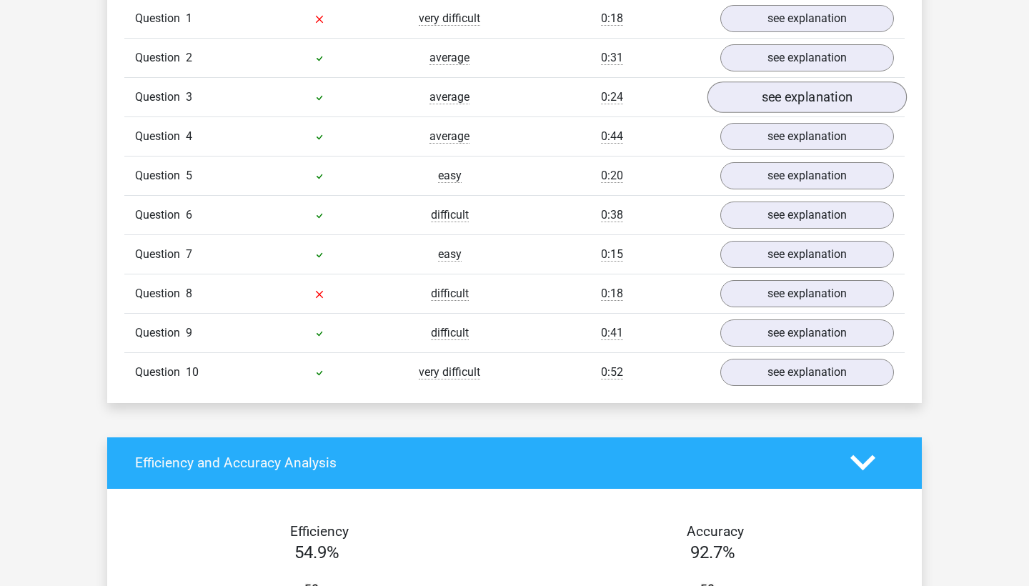
click at [775, 89] on link "see explanation" at bounding box center [807, 96] width 199 height 31
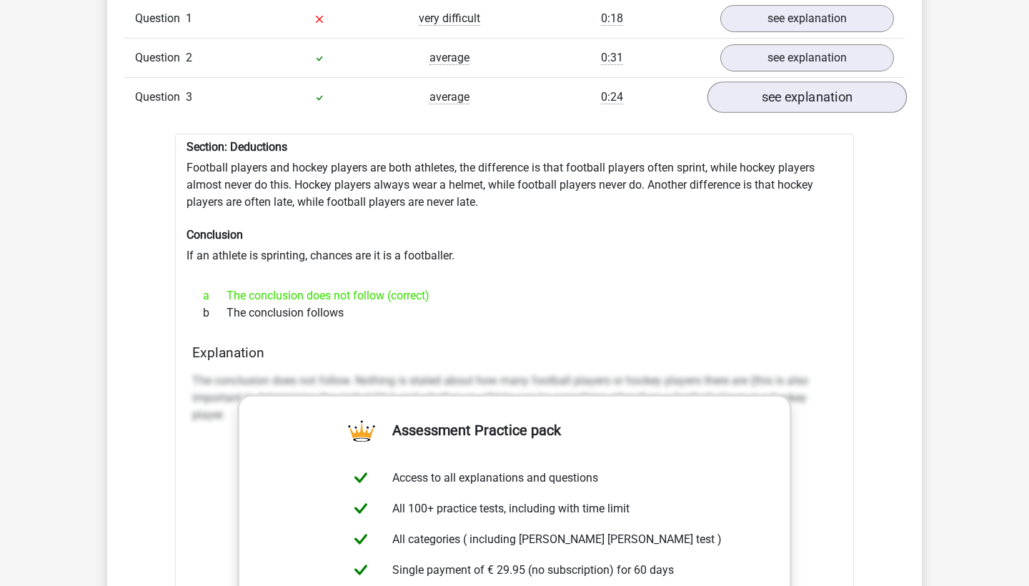
click at [772, 87] on link "see explanation" at bounding box center [807, 96] width 199 height 31
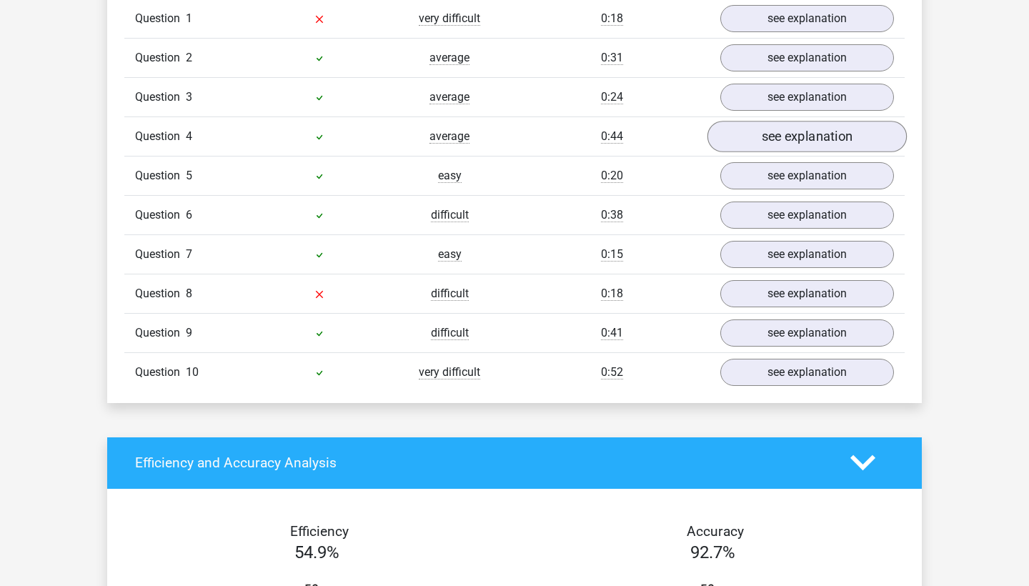
click at [773, 134] on link "see explanation" at bounding box center [807, 136] width 199 height 31
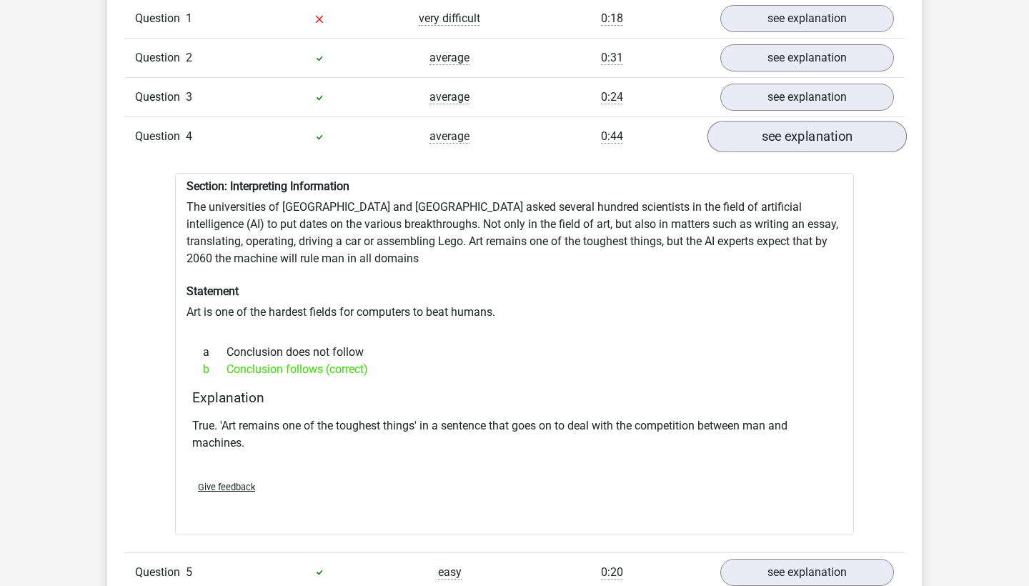
click at [768, 134] on link "see explanation" at bounding box center [807, 136] width 199 height 31
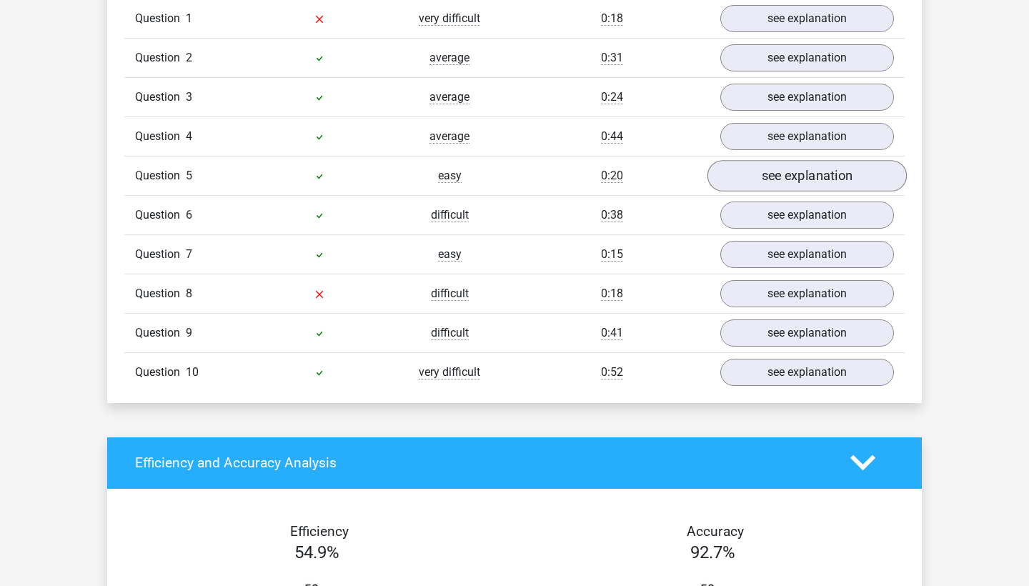
click at [754, 167] on link "see explanation" at bounding box center [807, 175] width 199 height 31
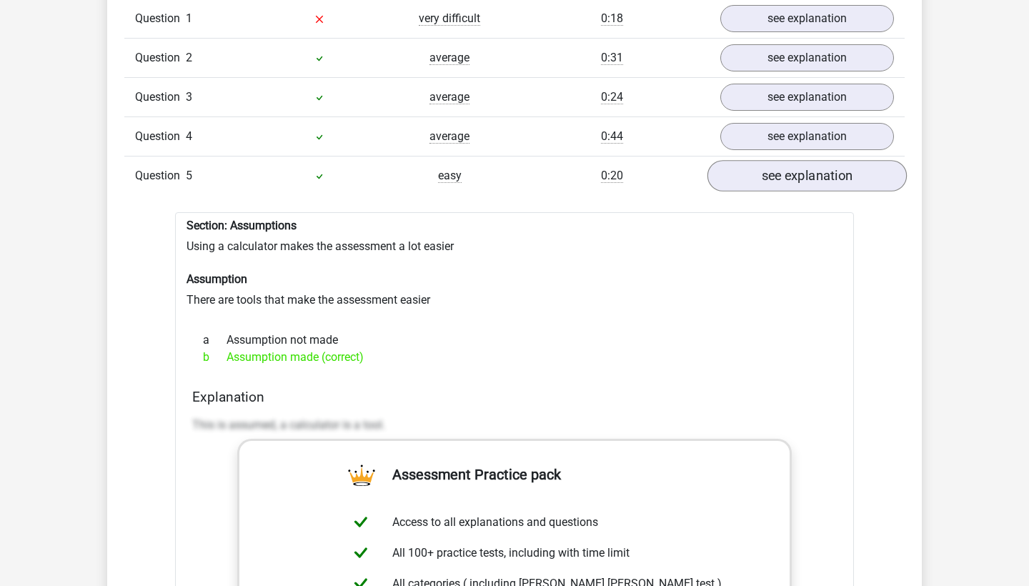
click at [754, 167] on link "see explanation" at bounding box center [807, 175] width 199 height 31
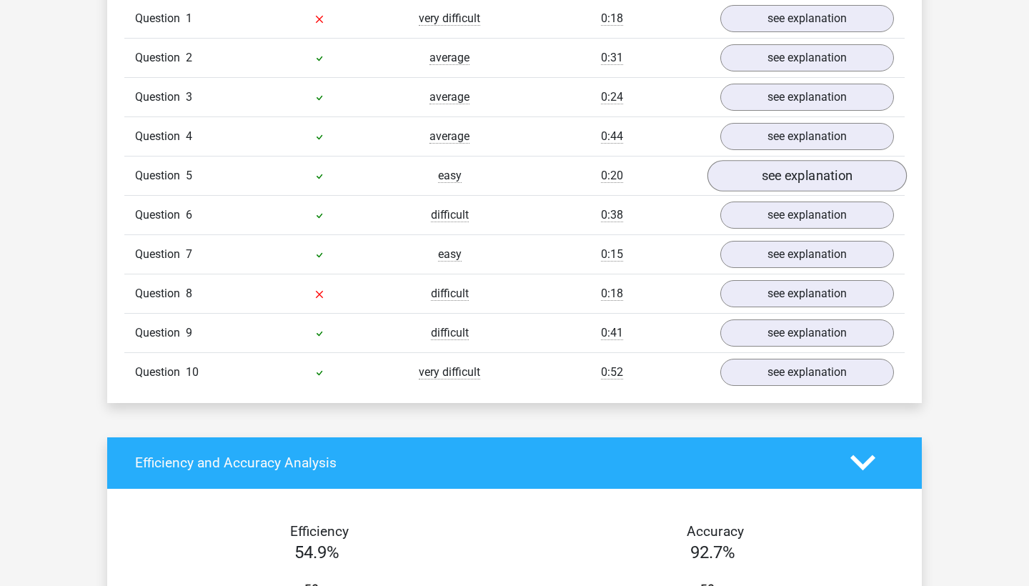
click at [754, 167] on link "see explanation" at bounding box center [807, 175] width 199 height 31
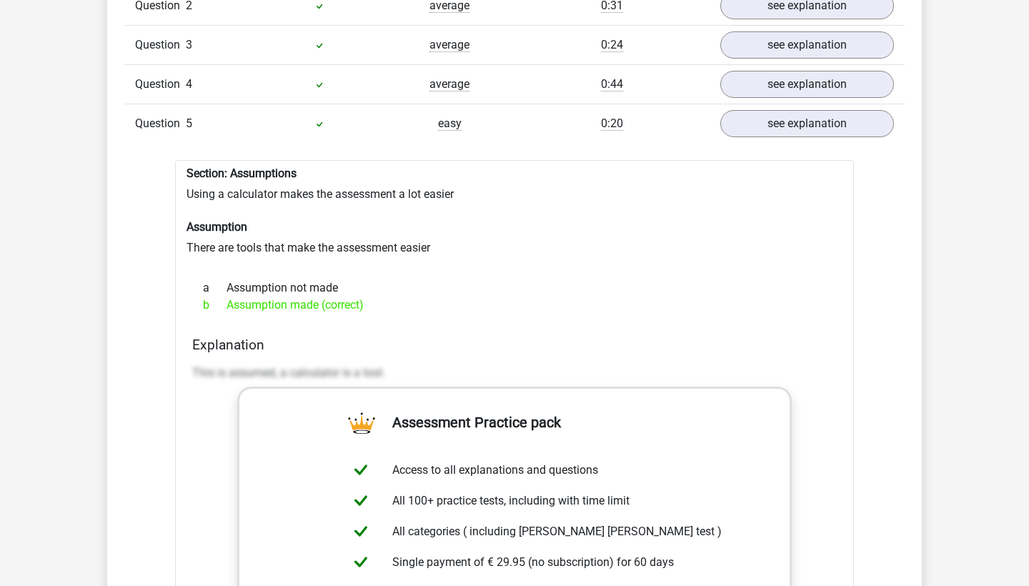
scroll to position [1214, 0]
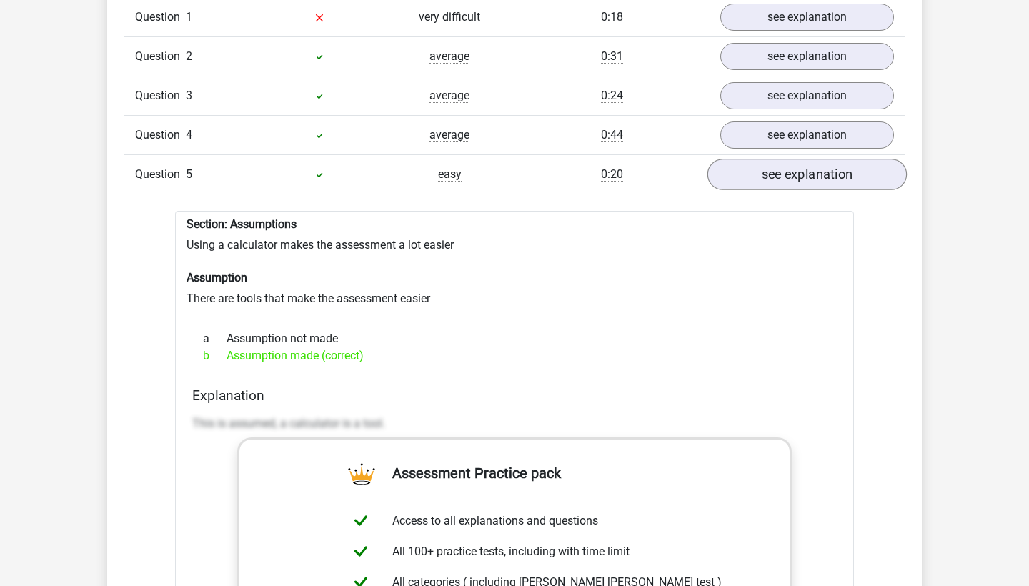
click at [770, 162] on link "see explanation" at bounding box center [807, 174] width 199 height 31
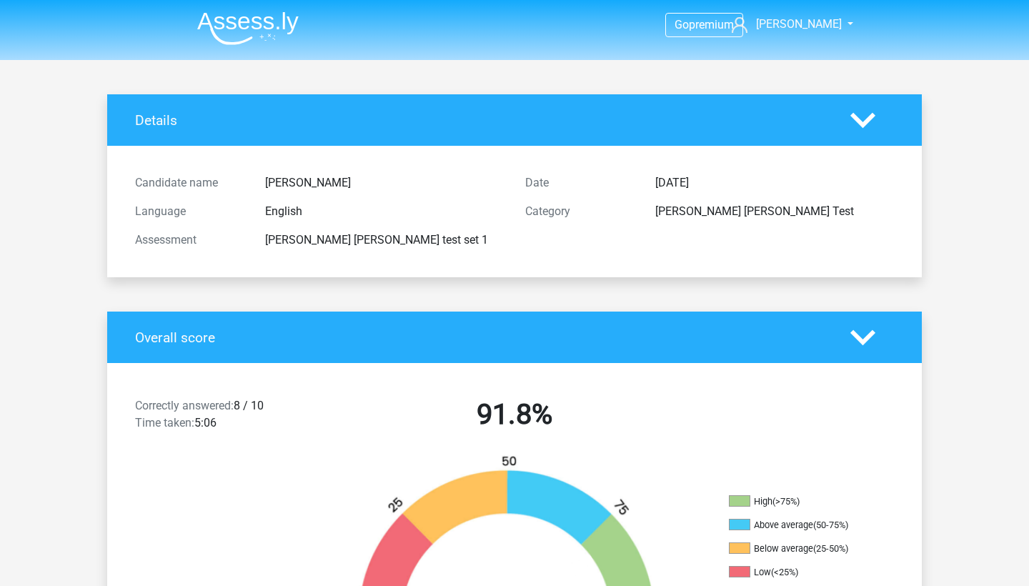
scroll to position [0, 0]
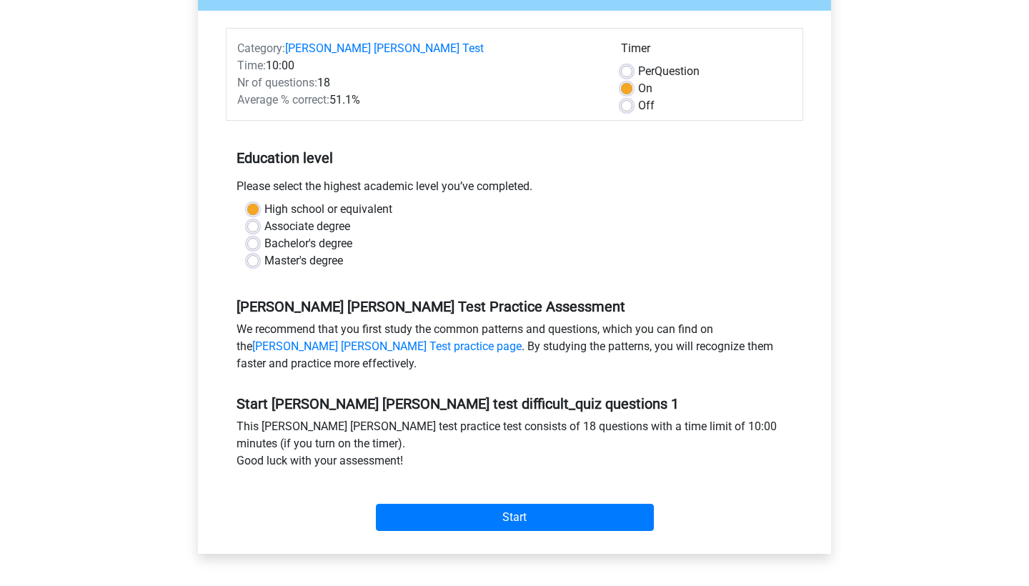
scroll to position [178, 0]
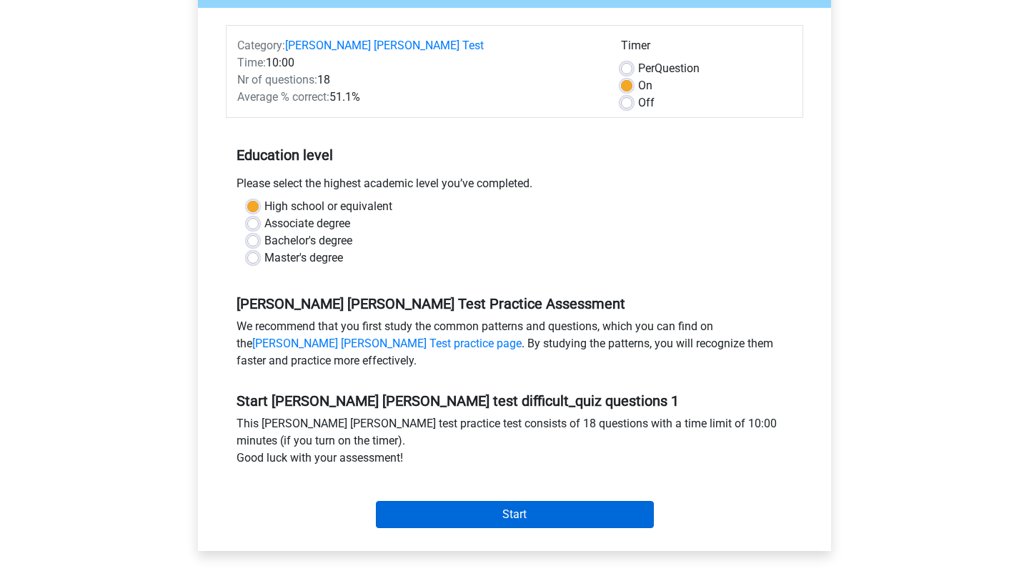
click at [567, 501] on input "Start" at bounding box center [515, 514] width 278 height 27
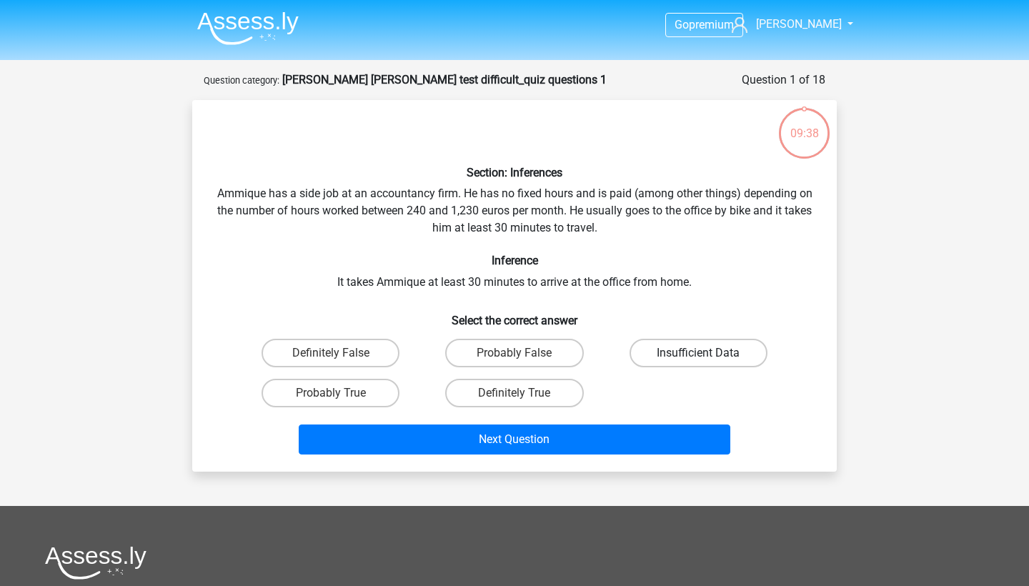
click at [680, 341] on label "Insufficient Data" at bounding box center [699, 353] width 138 height 29
click at [698, 353] on input "Insufficient Data" at bounding box center [702, 357] width 9 height 9
radio input "true"
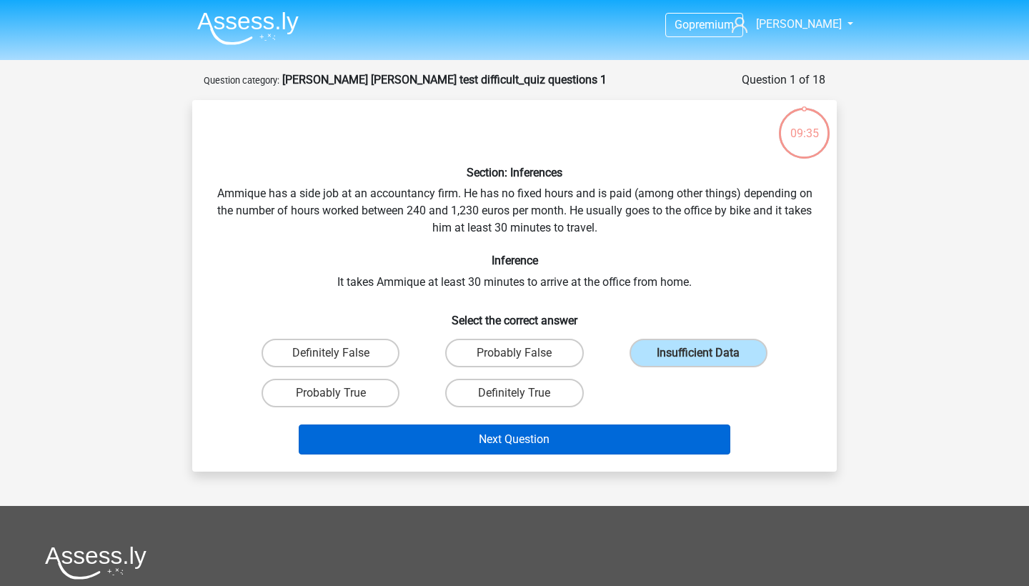
click at [620, 432] on button "Next Question" at bounding box center [515, 440] width 432 height 30
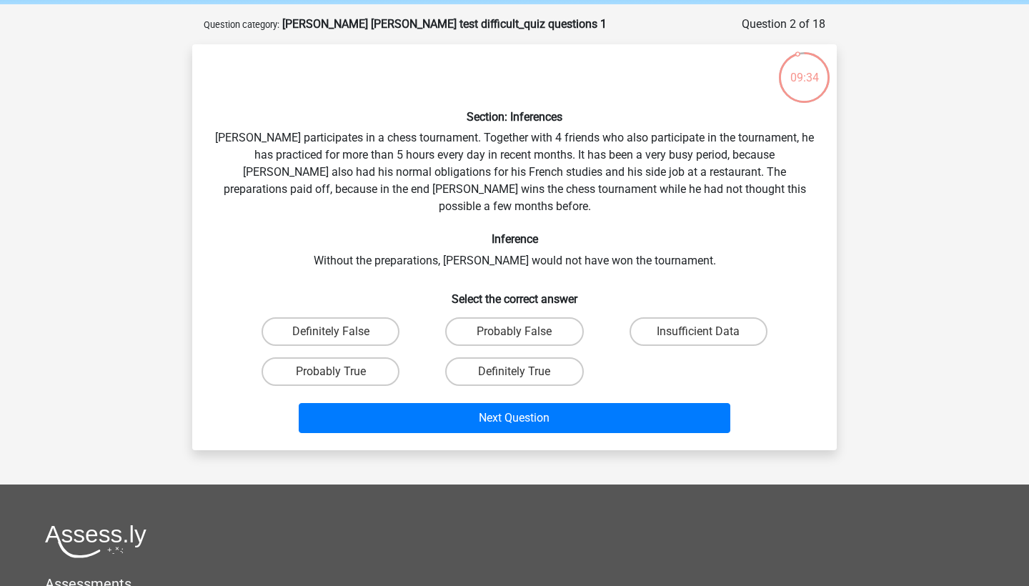
scroll to position [52, 0]
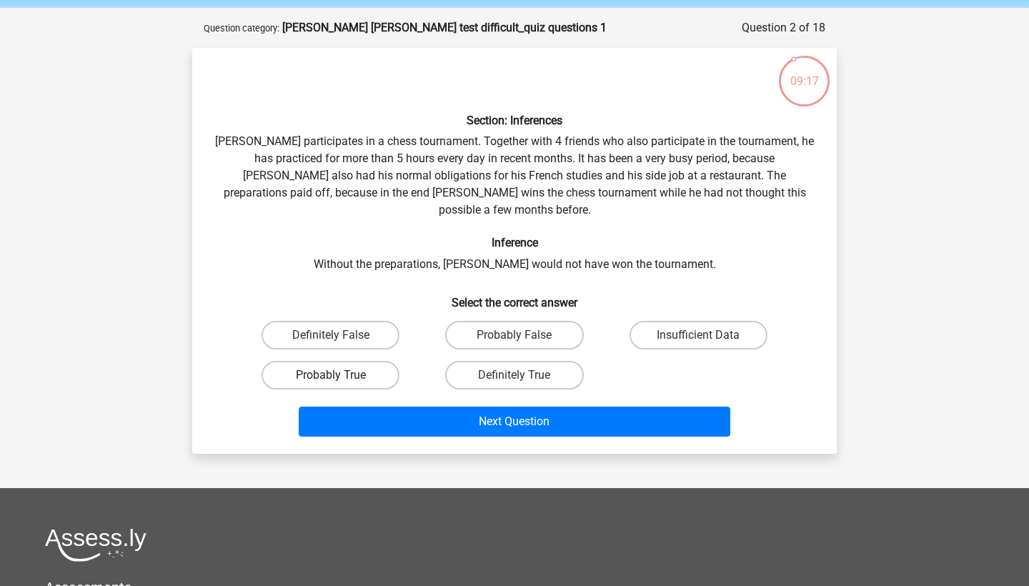
click at [344, 361] on label "Probably True" at bounding box center [331, 375] width 138 height 29
click at [340, 375] on input "Probably True" at bounding box center [335, 379] width 9 height 9
radio input "true"
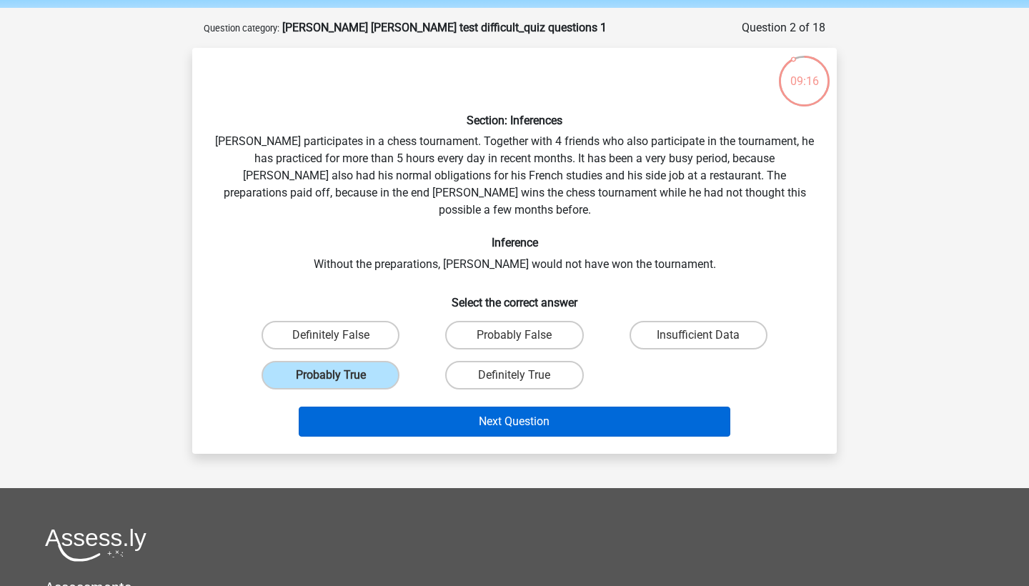
click at [378, 407] on button "Next Question" at bounding box center [515, 422] width 432 height 30
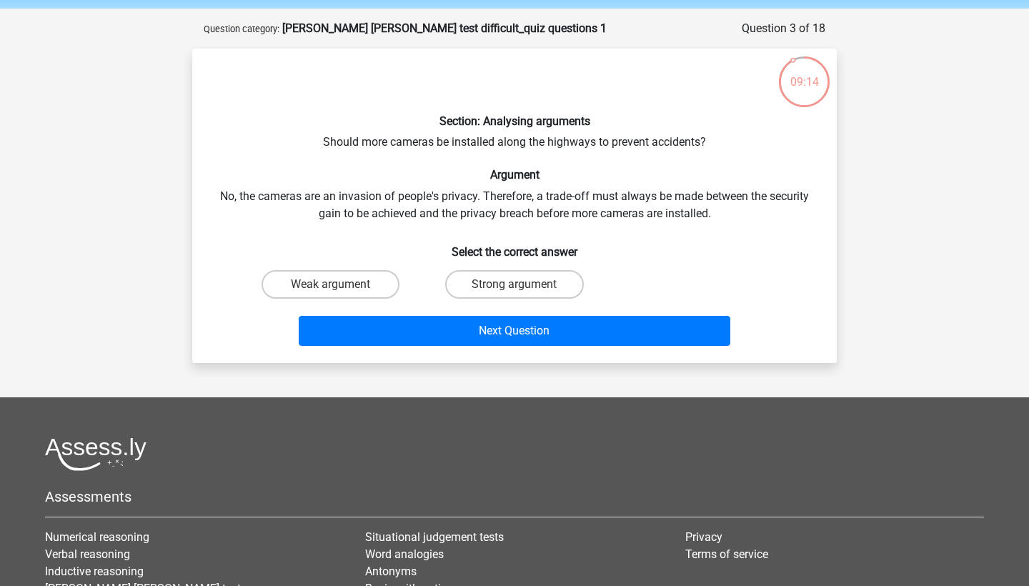
scroll to position [48, 0]
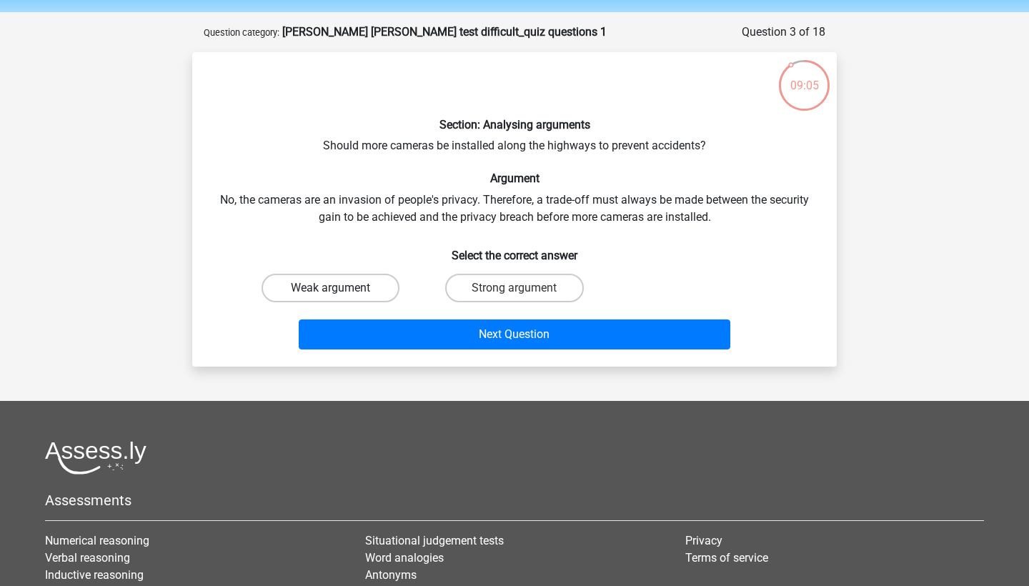
click at [317, 281] on label "Weak argument" at bounding box center [331, 288] width 138 height 29
click at [331, 288] on input "Weak argument" at bounding box center [335, 292] width 9 height 9
radio input "true"
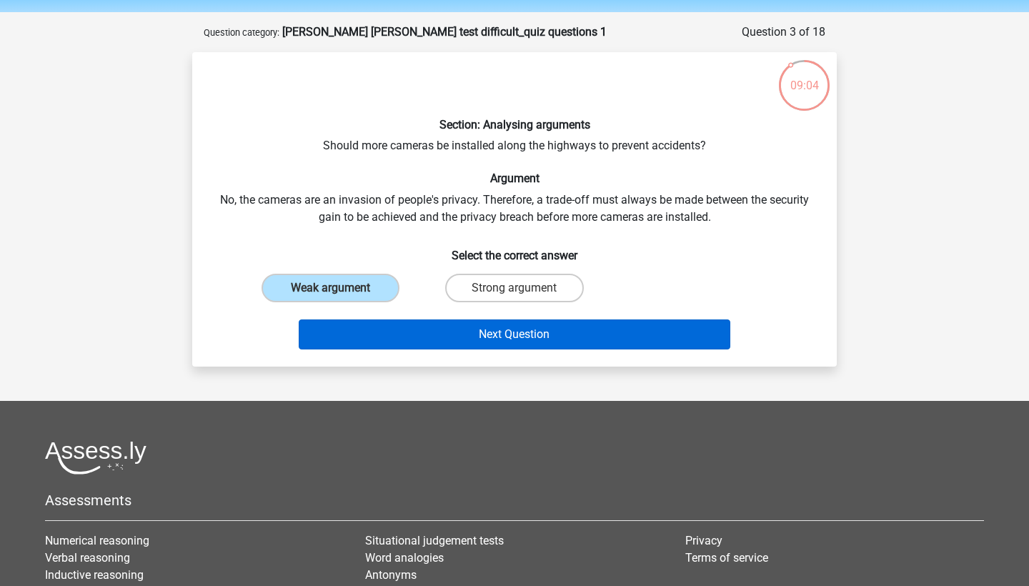
click at [362, 322] on button "Next Question" at bounding box center [515, 334] width 432 height 30
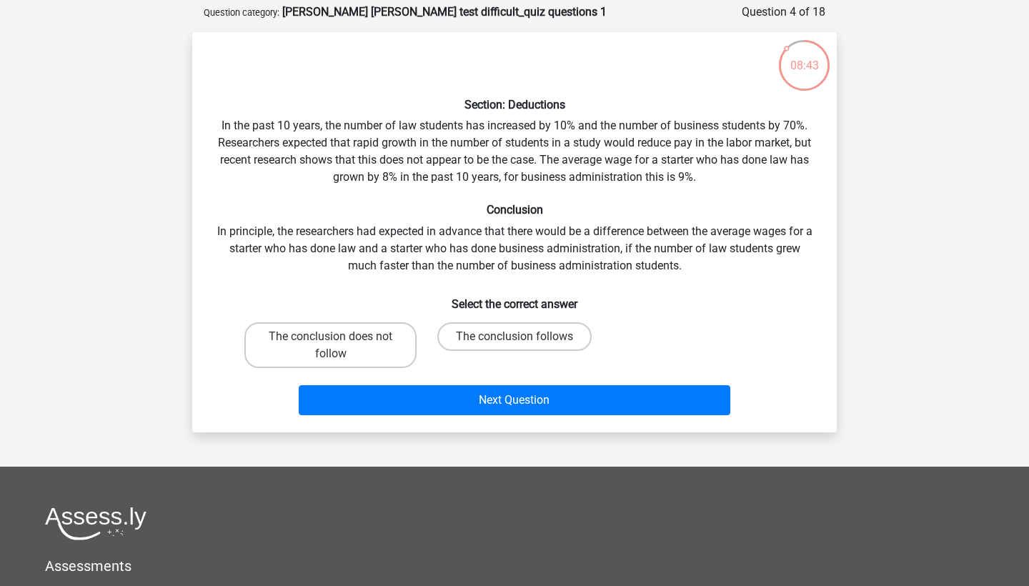
scroll to position [68, 0]
click at [546, 333] on label "The conclusion follows" at bounding box center [514, 336] width 154 height 29
click at [524, 337] on input "The conclusion follows" at bounding box center [519, 341] width 9 height 9
radio input "true"
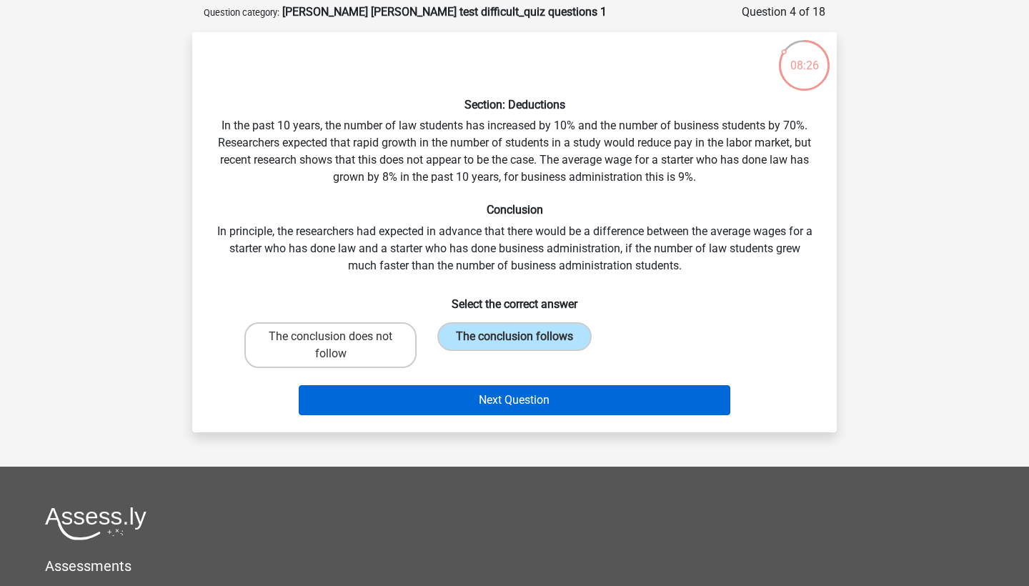
click at [532, 401] on button "Next Question" at bounding box center [515, 400] width 432 height 30
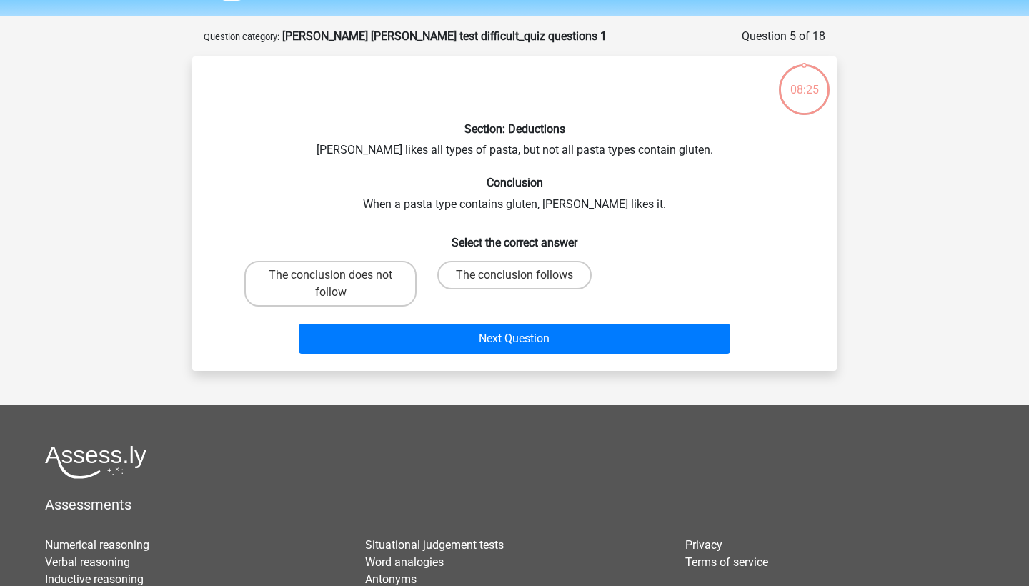
scroll to position [41, 0]
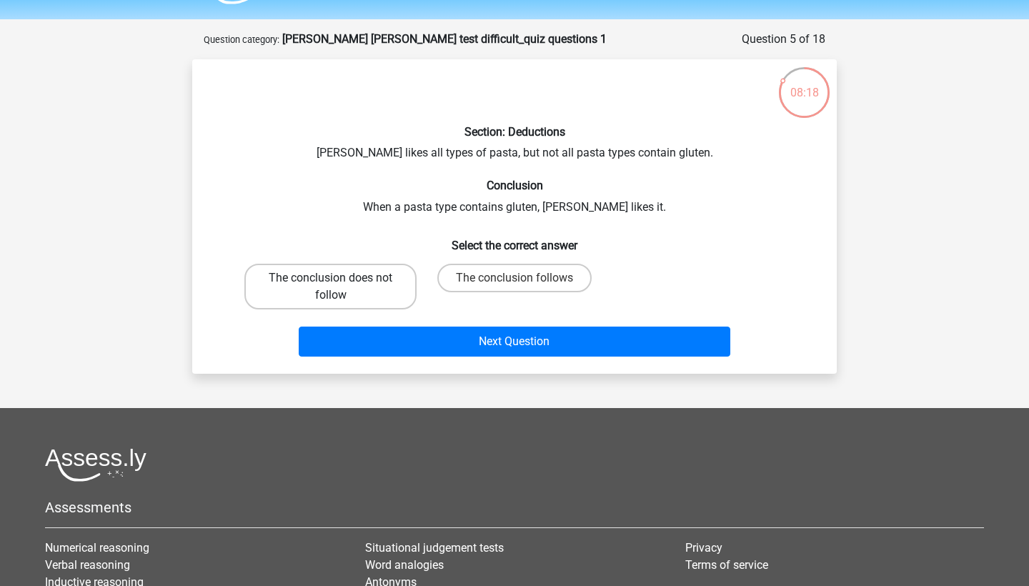
click at [351, 270] on label "The conclusion does not follow" at bounding box center [330, 287] width 172 height 46
click at [340, 278] on input "The conclusion does not follow" at bounding box center [335, 282] width 9 height 9
radio input "true"
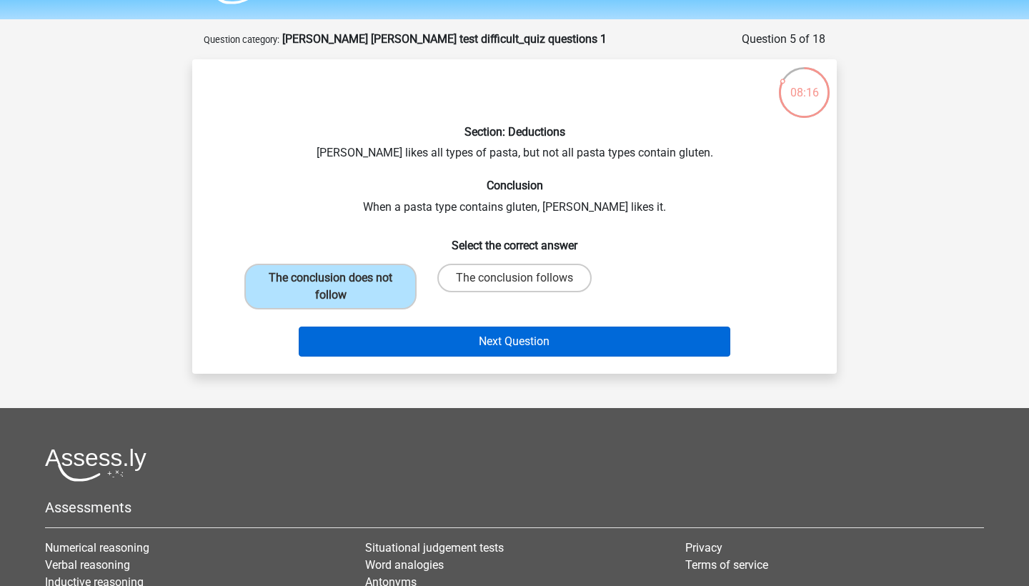
click at [587, 336] on button "Next Question" at bounding box center [515, 342] width 432 height 30
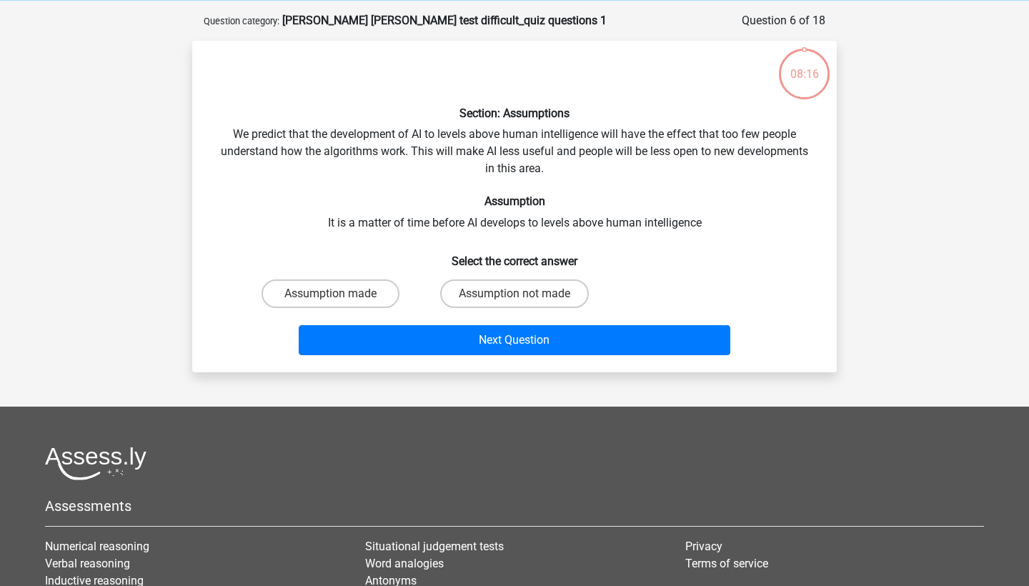
scroll to position [57, 0]
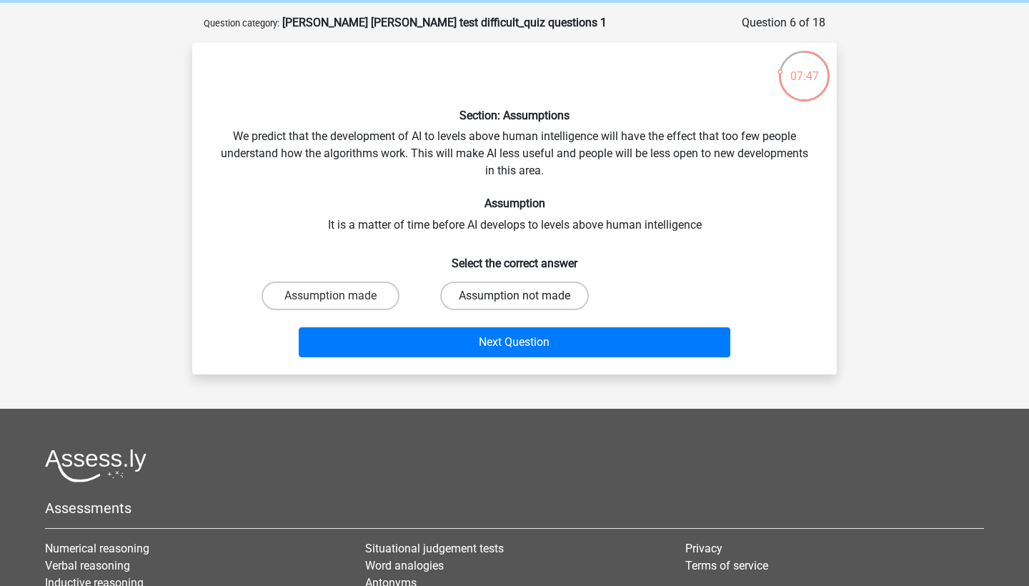
click at [540, 307] on label "Assumption not made" at bounding box center [514, 296] width 149 height 29
click at [524, 305] on input "Assumption not made" at bounding box center [519, 300] width 9 height 9
radio input "true"
click at [383, 283] on label "Assumption made" at bounding box center [331, 296] width 138 height 29
click at [340, 296] on input "Assumption made" at bounding box center [335, 300] width 9 height 9
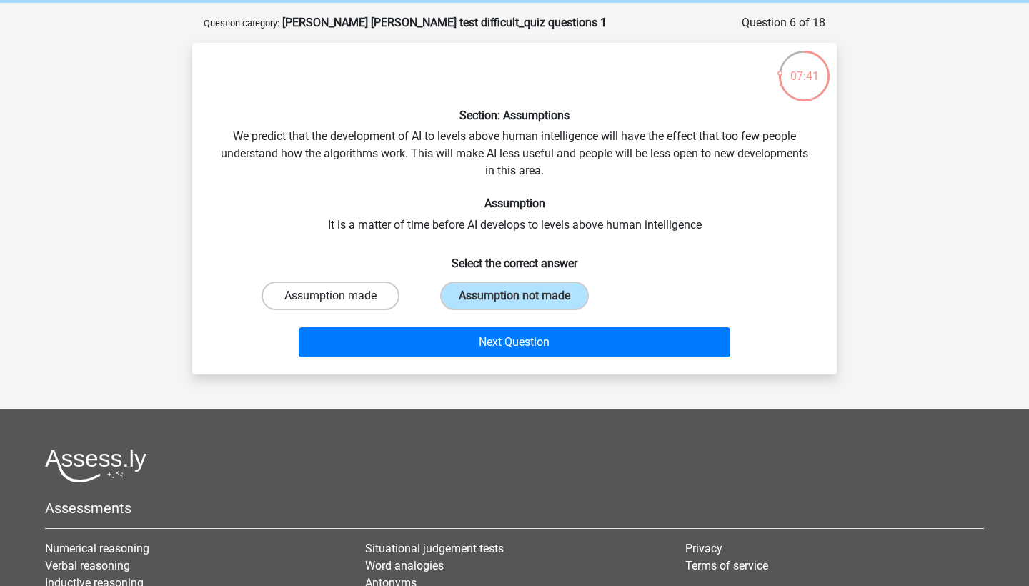
radio input "true"
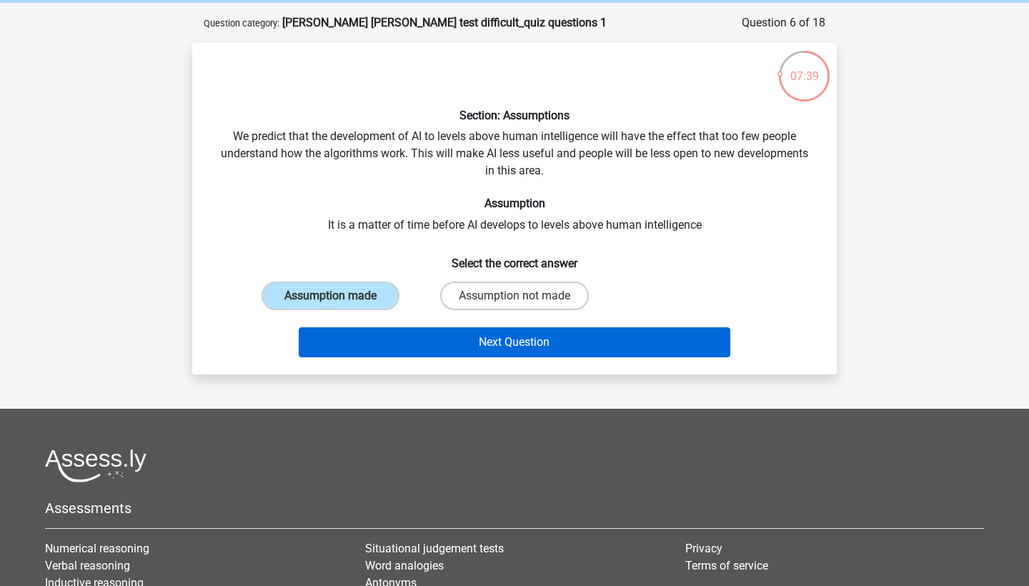
click at [560, 336] on button "Next Question" at bounding box center [515, 342] width 432 height 30
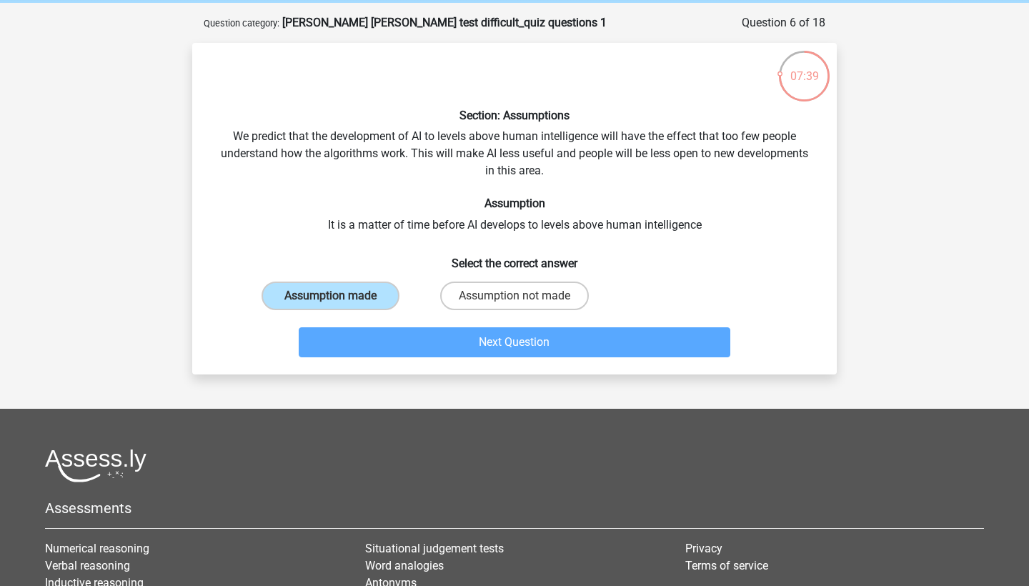
scroll to position [71, 0]
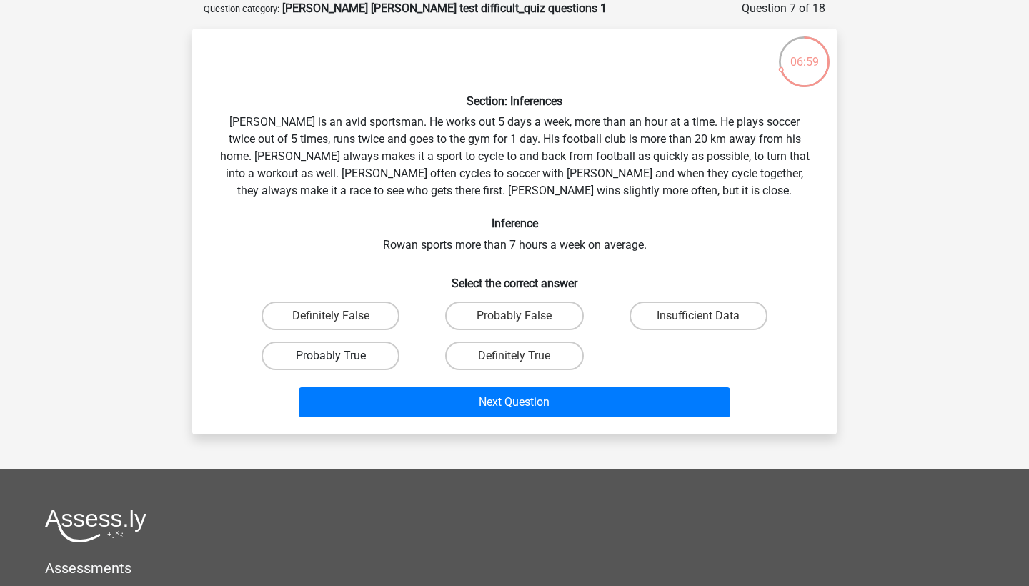
click at [325, 354] on label "Probably True" at bounding box center [331, 356] width 138 height 29
click at [331, 356] on input "Probably True" at bounding box center [335, 360] width 9 height 9
radio input "true"
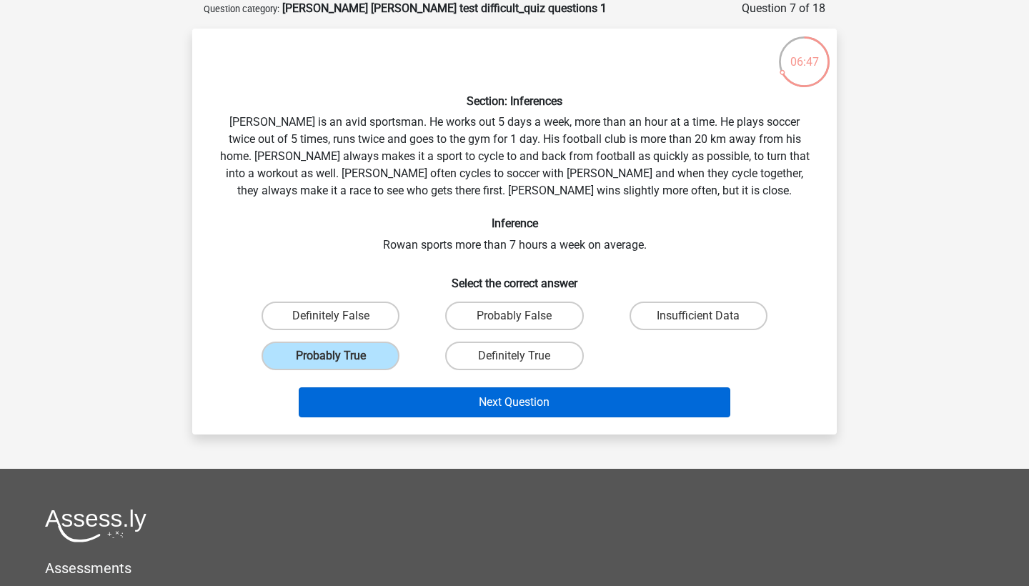
click at [581, 397] on button "Next Question" at bounding box center [515, 402] width 432 height 30
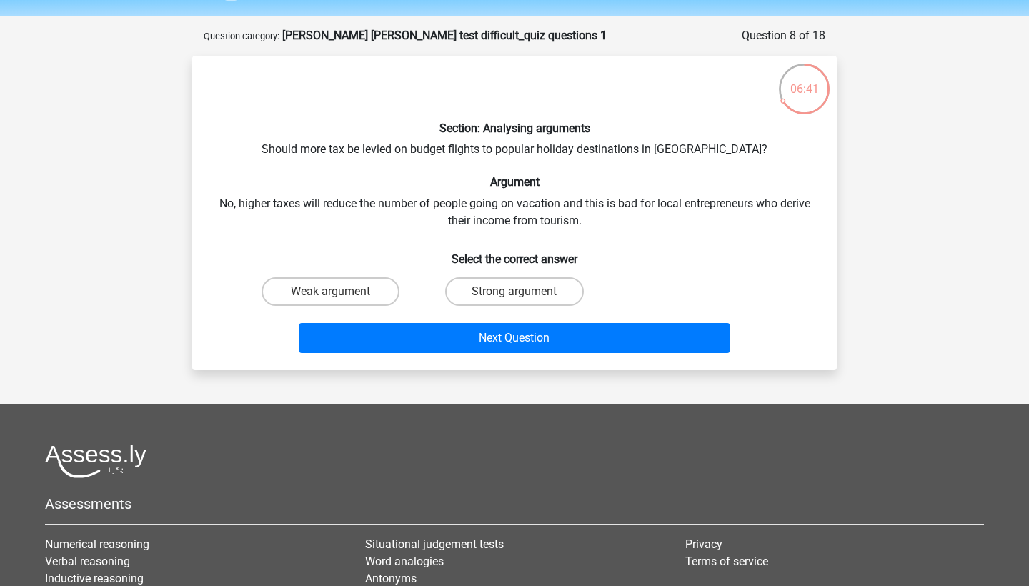
scroll to position [36, 0]
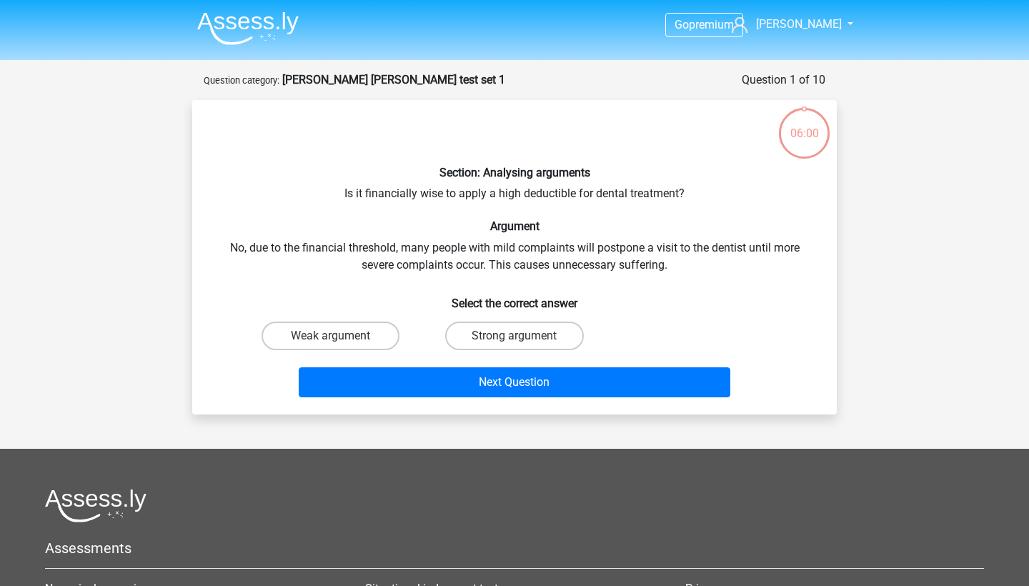
scroll to position [101, 0]
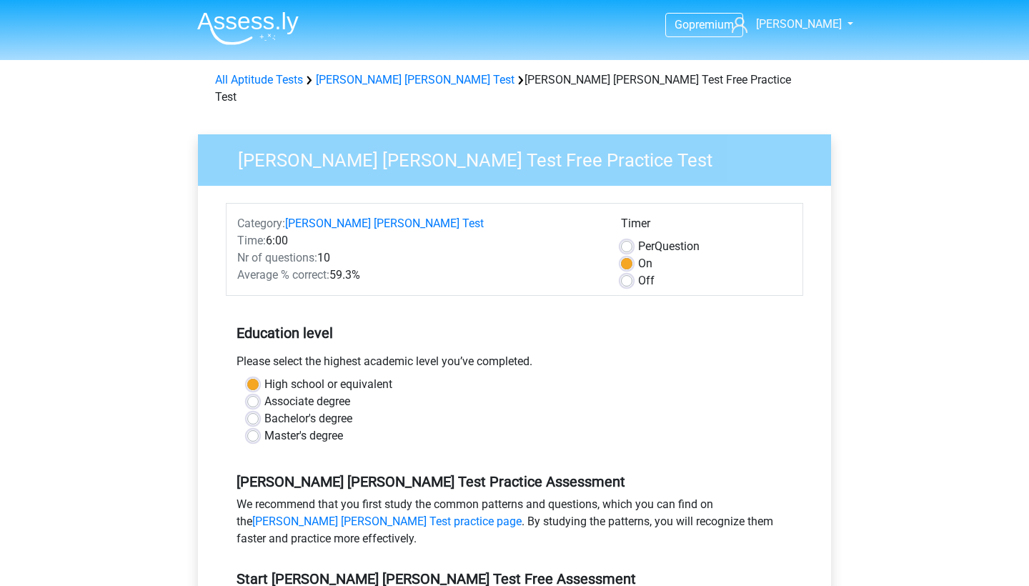
scroll to position [172, 0]
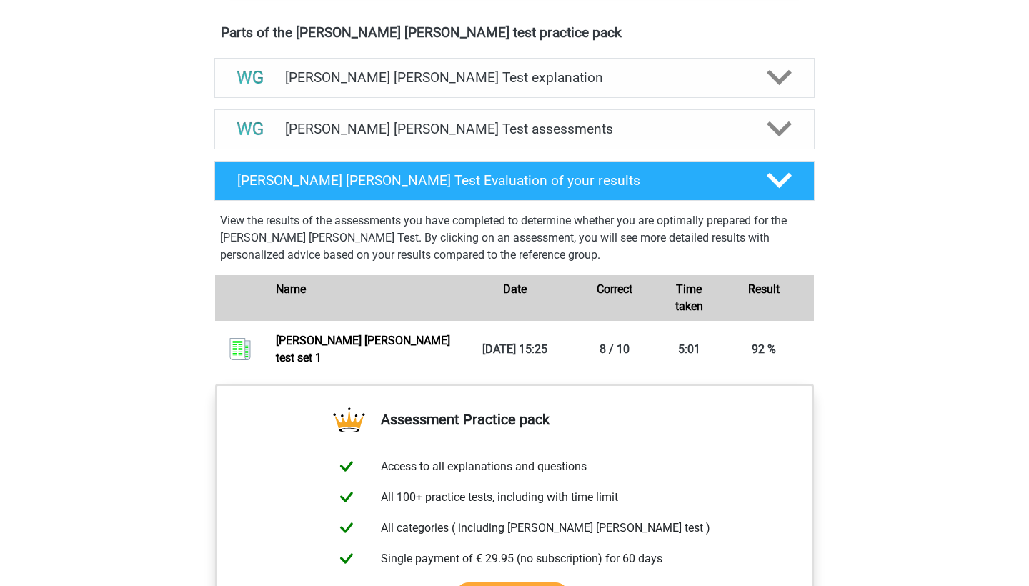
scroll to position [781, 0]
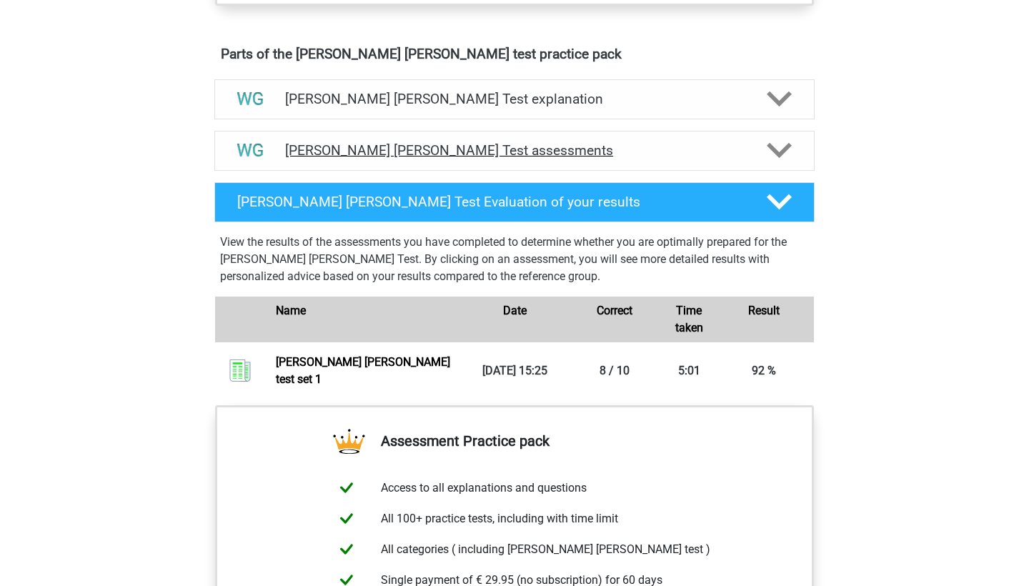
click at [375, 139] on div "Watson Glaser Test assessments" at bounding box center [514, 151] width 600 height 40
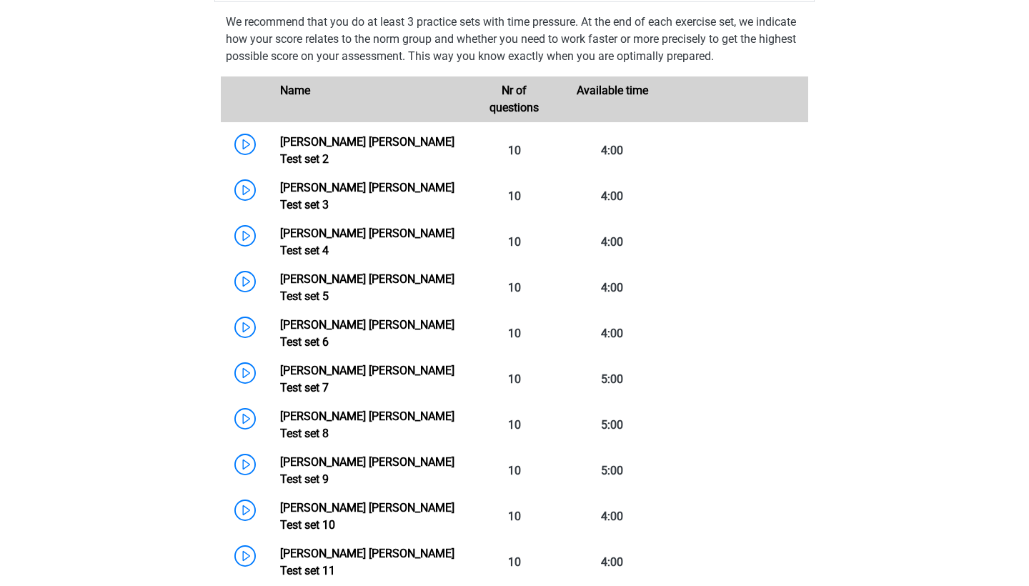
scroll to position [947, 0]
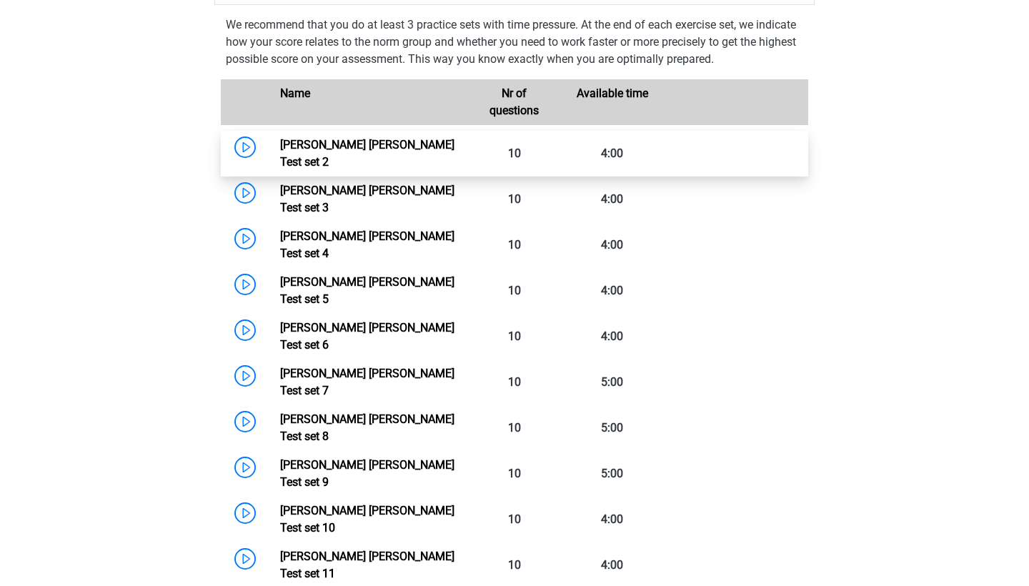
click at [280, 144] on link "Watson Glaser Test set 2" at bounding box center [367, 153] width 174 height 31
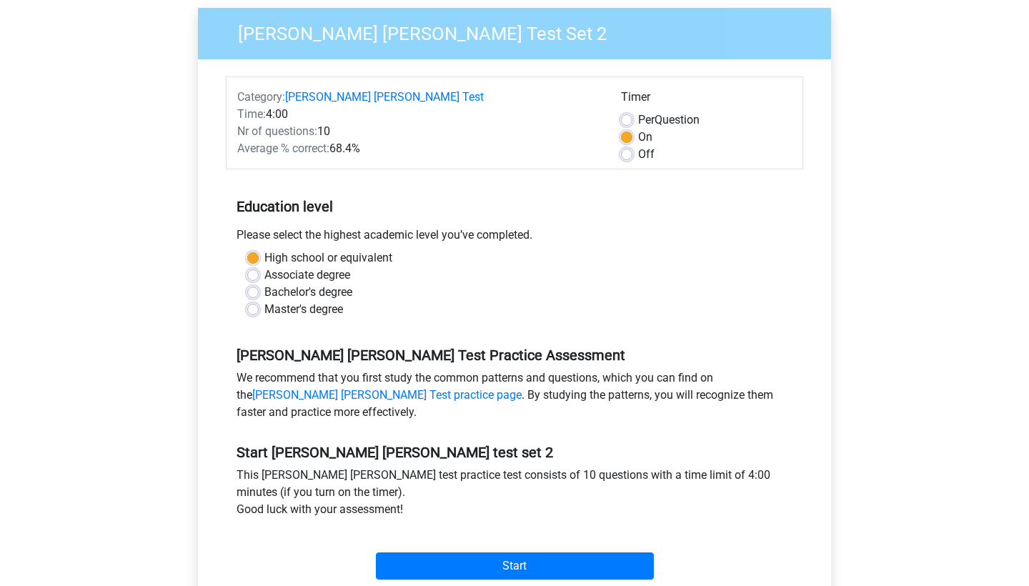
scroll to position [134, 0]
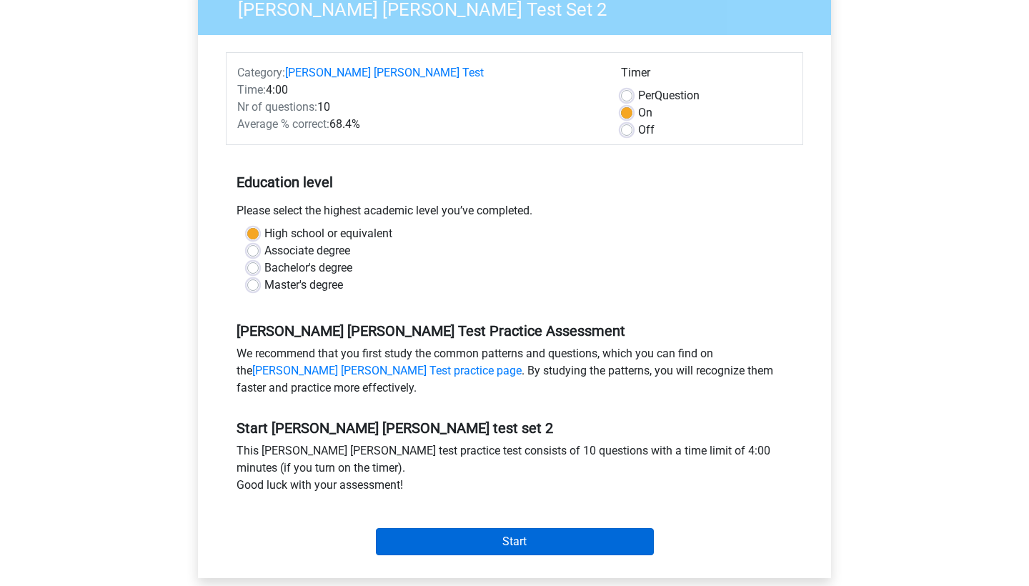
click at [435, 546] on input "Start" at bounding box center [515, 541] width 278 height 27
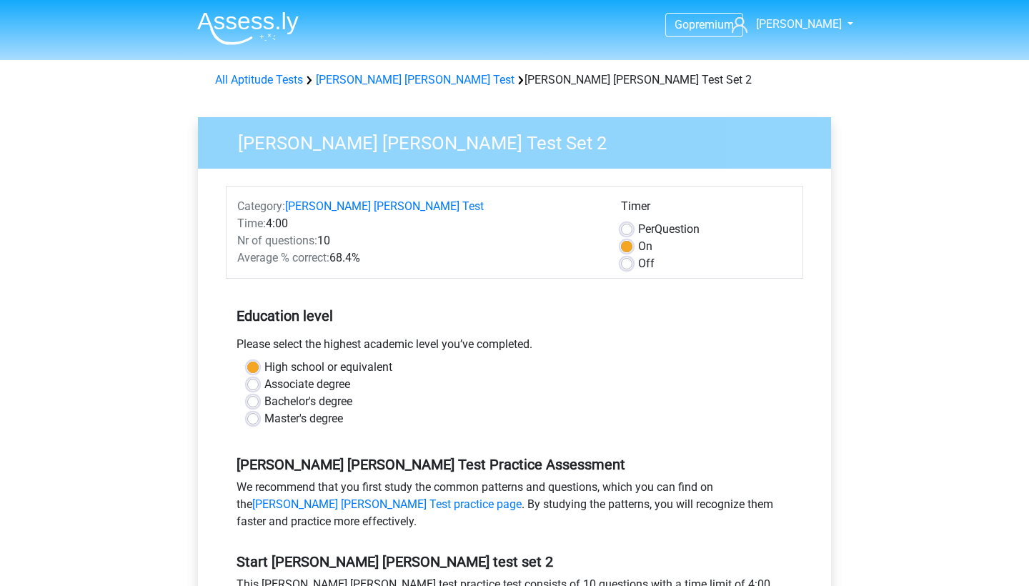
scroll to position [0, 0]
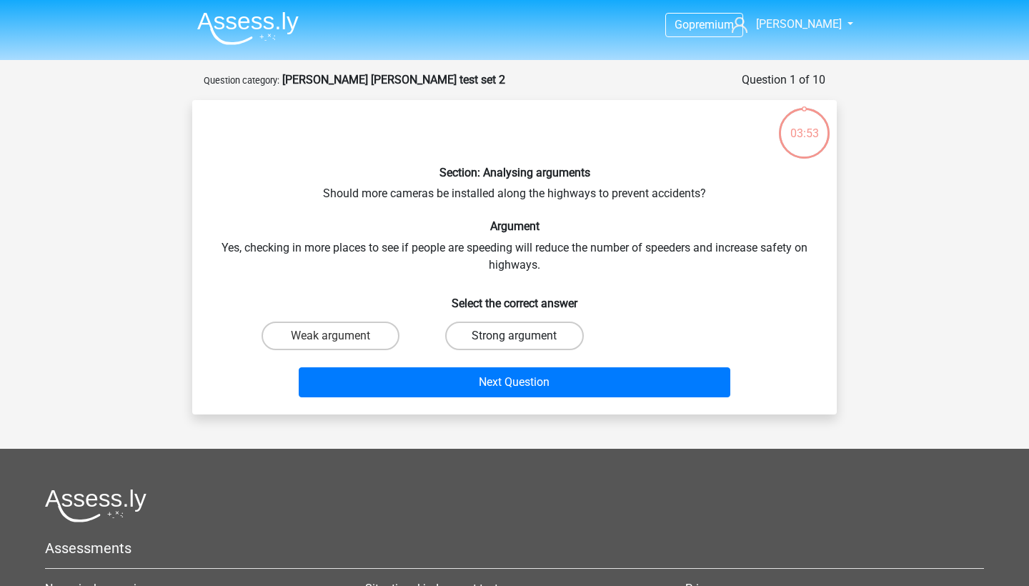
click at [512, 329] on label "Strong argument" at bounding box center [514, 336] width 138 height 29
click at [515, 336] on input "Strong argument" at bounding box center [519, 340] width 9 height 9
radio input "true"
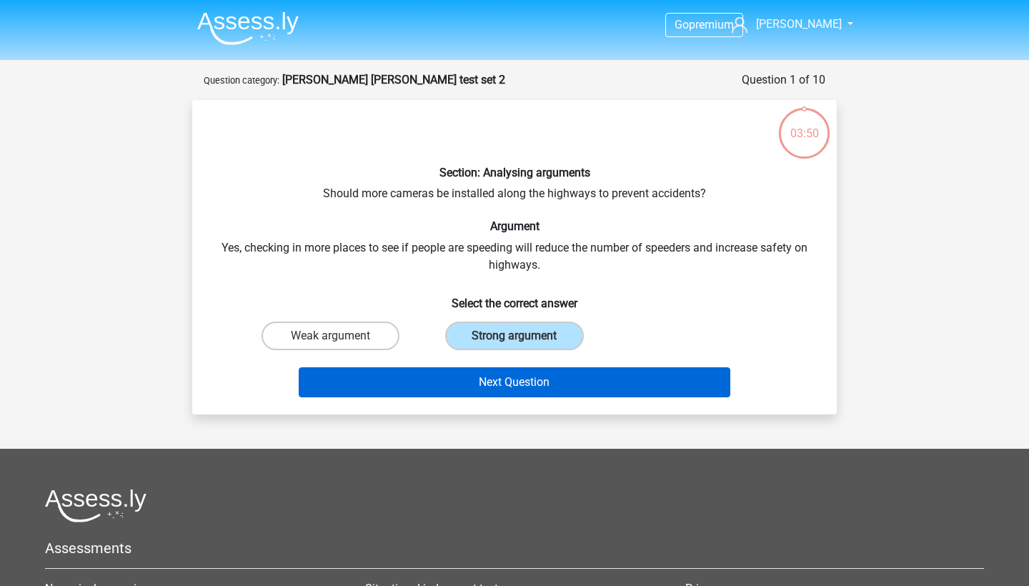
click at [496, 385] on button "Next Question" at bounding box center [515, 382] width 432 height 30
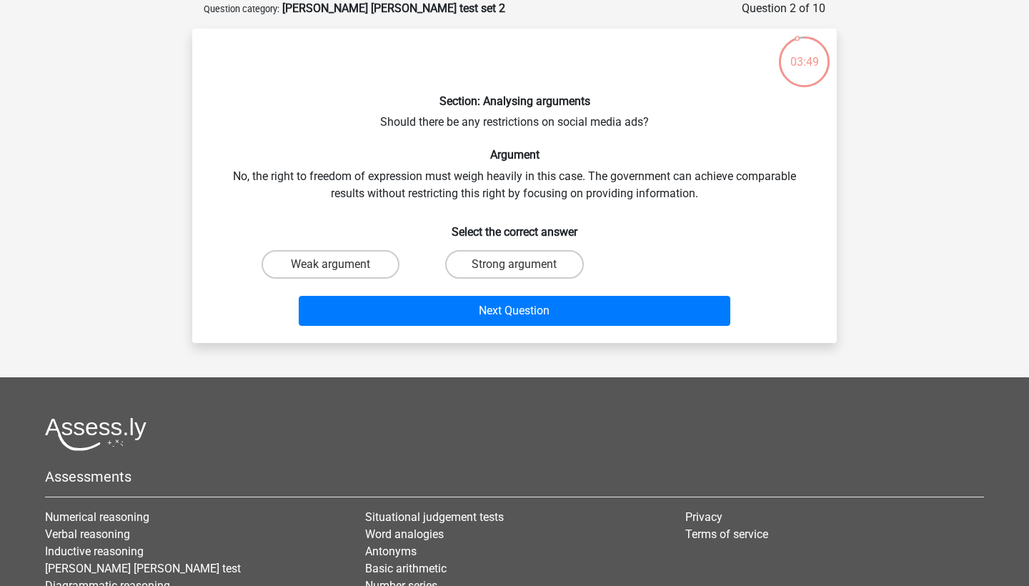
scroll to position [63, 0]
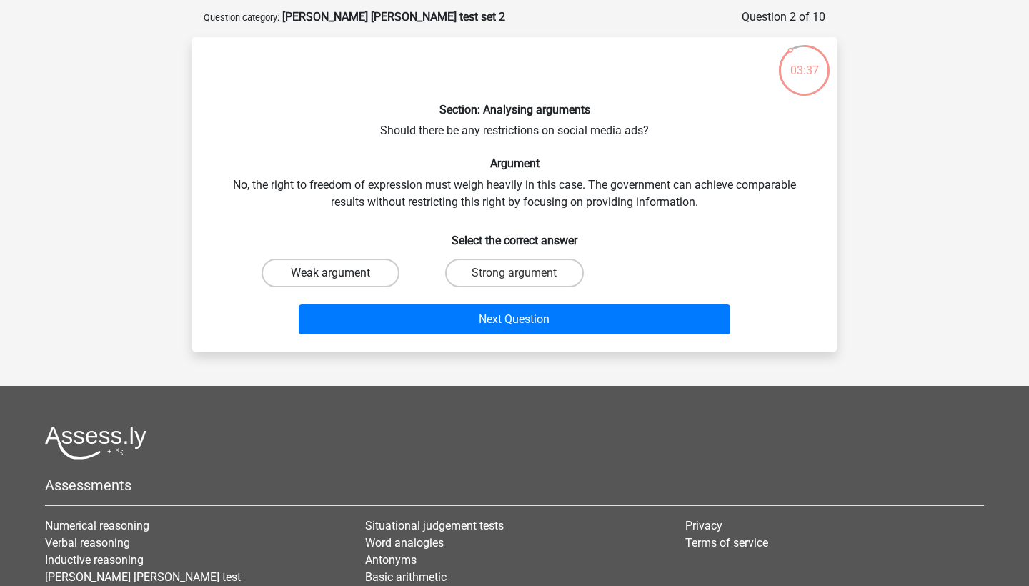
click at [320, 279] on label "Weak argument" at bounding box center [331, 273] width 138 height 29
click at [331, 279] on input "Weak argument" at bounding box center [335, 277] width 9 height 9
radio input "true"
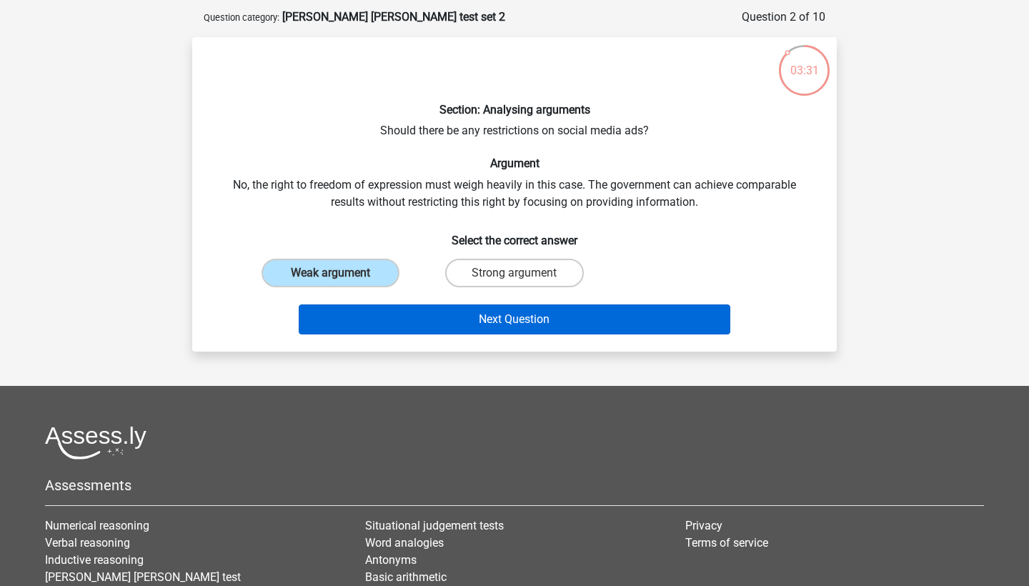
click at [421, 315] on button "Next Question" at bounding box center [515, 319] width 432 height 30
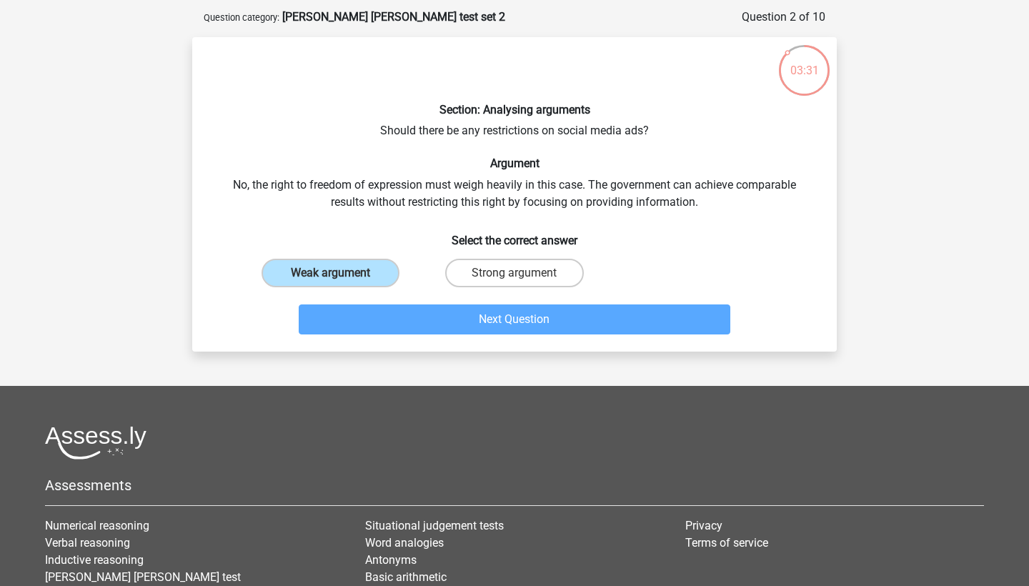
scroll to position [71, 0]
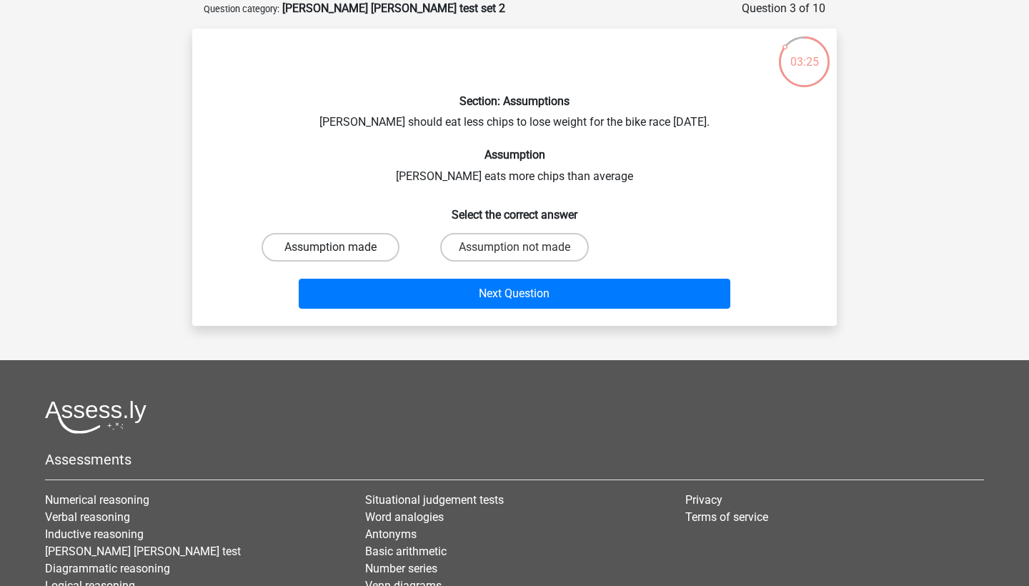
click at [382, 244] on label "Assumption made" at bounding box center [331, 247] width 138 height 29
click at [340, 247] on input "Assumption made" at bounding box center [335, 251] width 9 height 9
radio input "true"
click at [462, 250] on label "Assumption not made" at bounding box center [514, 247] width 149 height 29
click at [515, 250] on input "Assumption not made" at bounding box center [519, 251] width 9 height 9
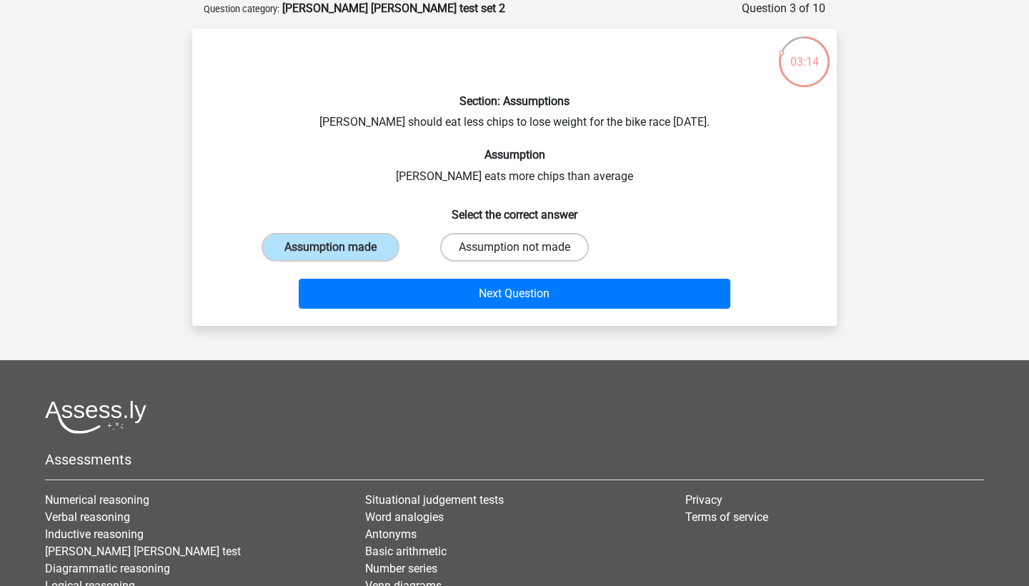
radio input "true"
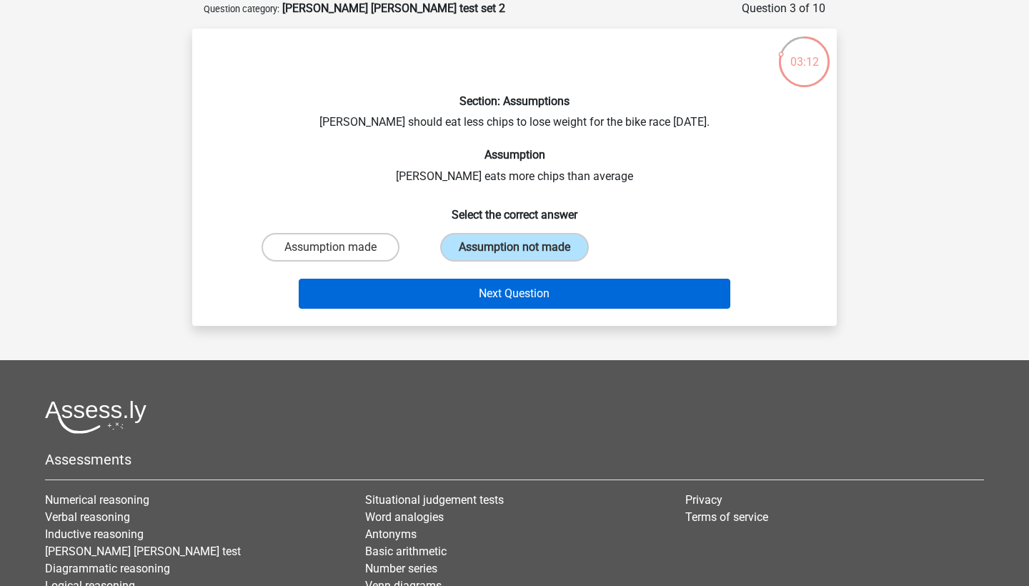
click at [412, 280] on button "Next Question" at bounding box center [515, 294] width 432 height 30
